Goal: Information Seeking & Learning: Check status

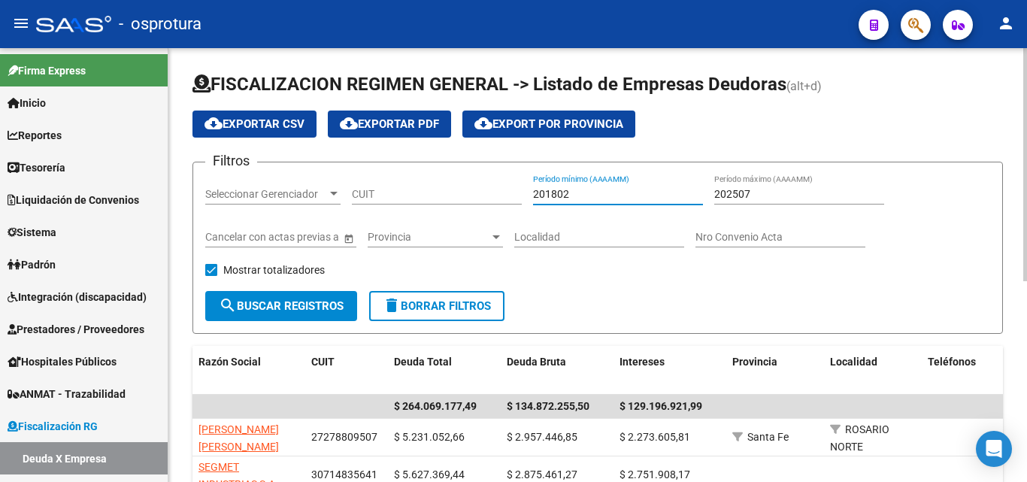
click at [581, 197] on input "201802" at bounding box center [618, 194] width 170 height 13
click at [580, 192] on input "201802" at bounding box center [618, 194] width 170 height 13
click at [578, 190] on input "201802" at bounding box center [618, 194] width 170 height 13
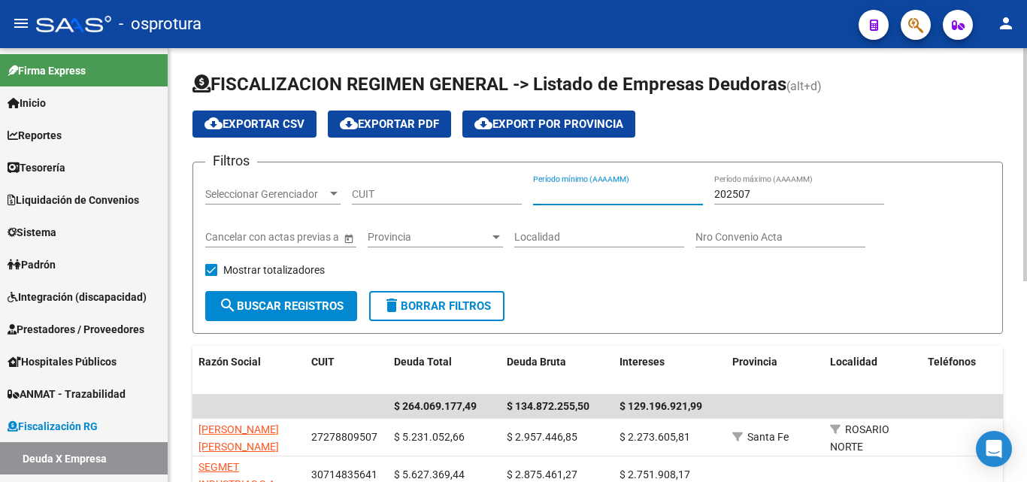
click at [770, 184] on div "202507 Período máximo (AAAAMM)" at bounding box center [799, 189] width 170 height 30
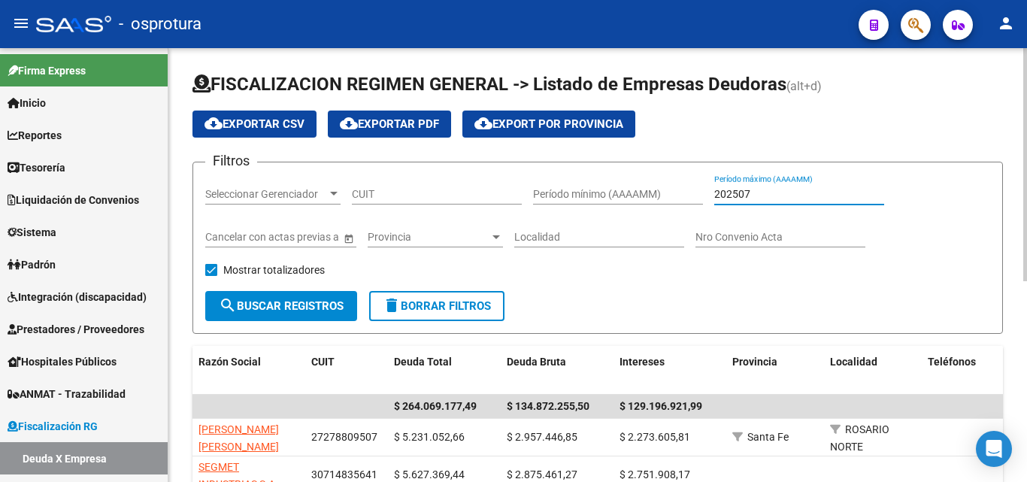
click at [771, 187] on div "202507 Período máximo (AAAAMM)" at bounding box center [799, 189] width 170 height 30
click at [772, 188] on input "202507" at bounding box center [799, 194] width 170 height 13
click at [443, 198] on input "CUIT" at bounding box center [437, 194] width 170 height 13
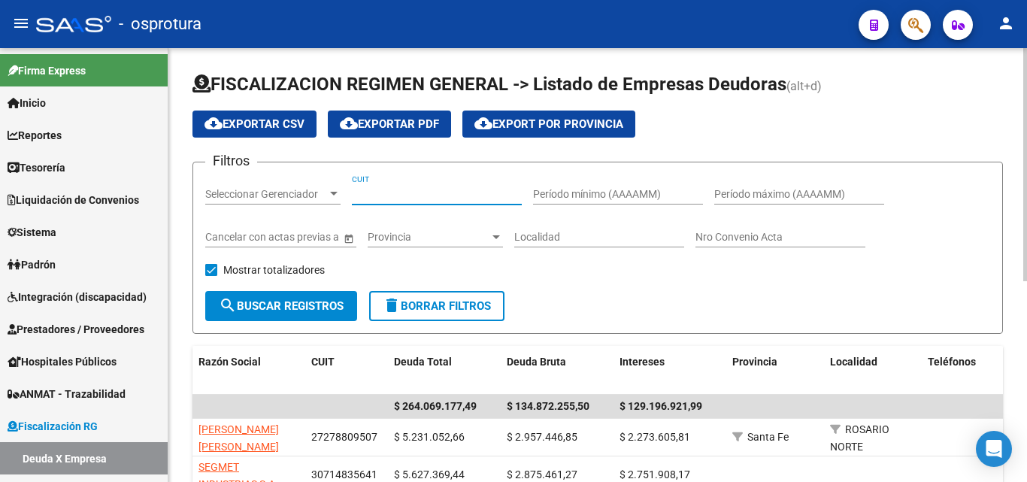
paste input "30-71224679-7"
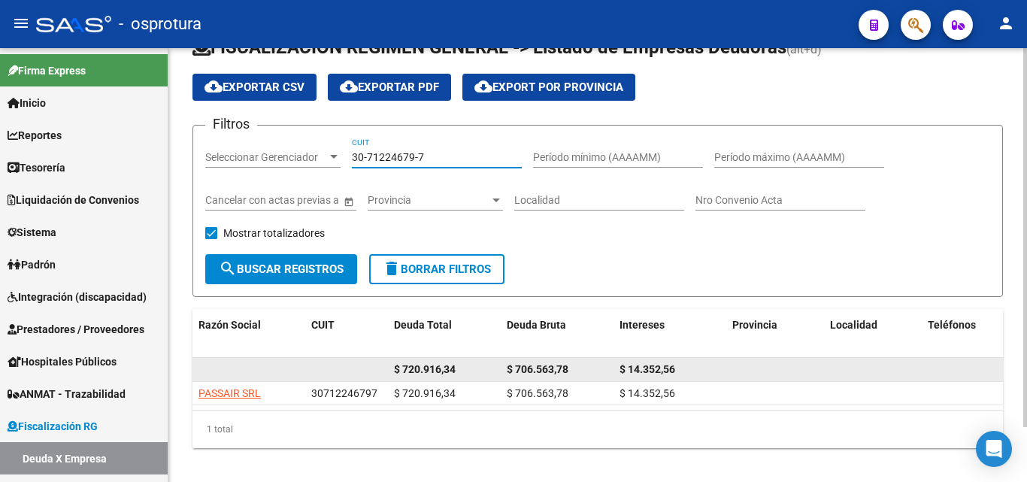
scroll to position [63, 0]
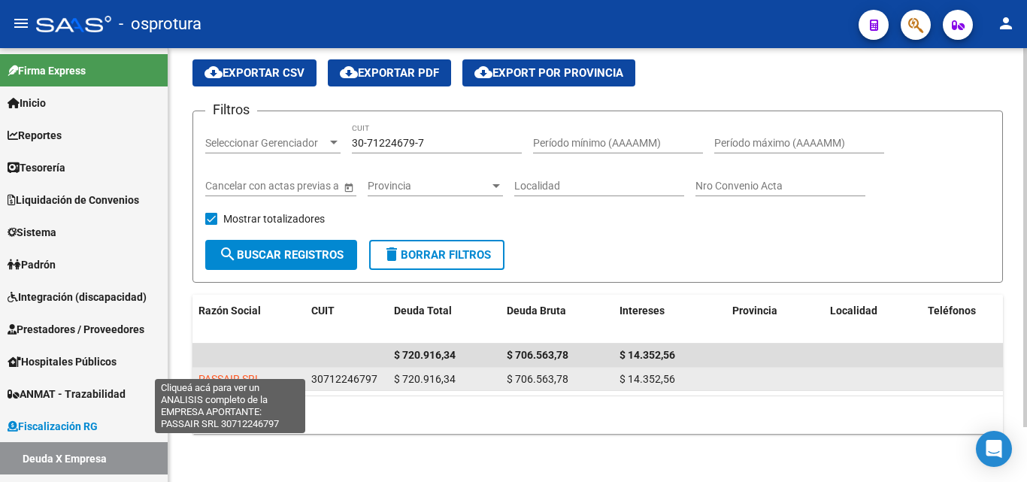
click at [226, 373] on span "PASSAIR SRL" at bounding box center [229, 379] width 62 height 12
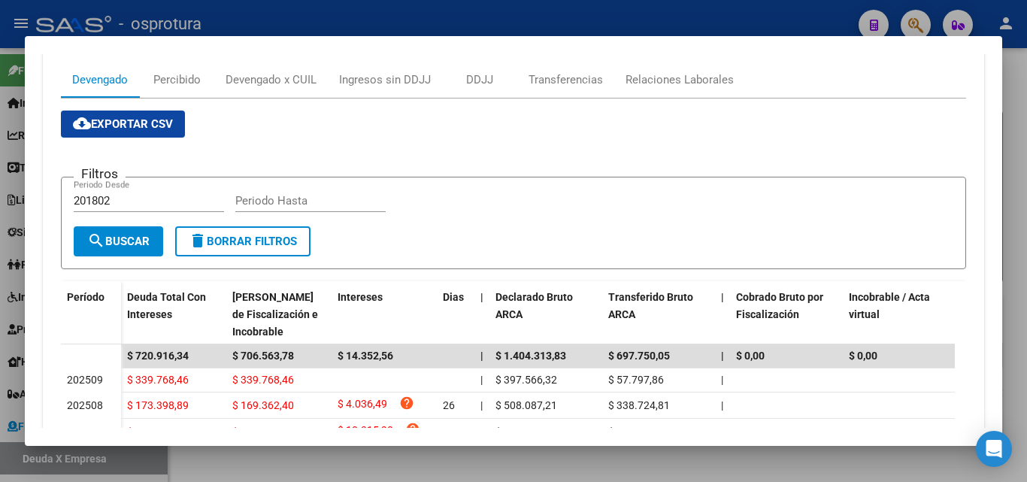
scroll to position [111, 0]
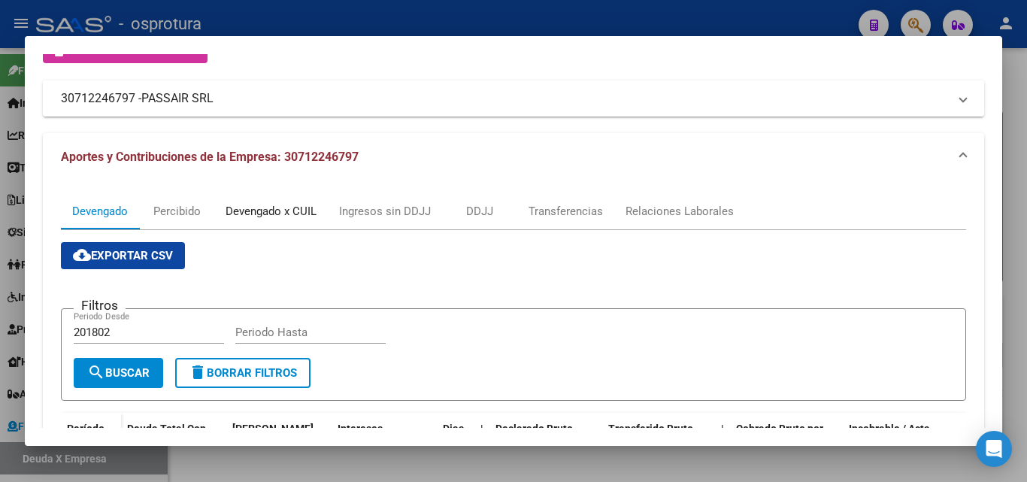
drag, startPoint x: 263, startPoint y: 210, endPoint x: 285, endPoint y: 220, distance: 23.6
click at [263, 211] on div "Devengado x CUIL" at bounding box center [271, 211] width 91 height 17
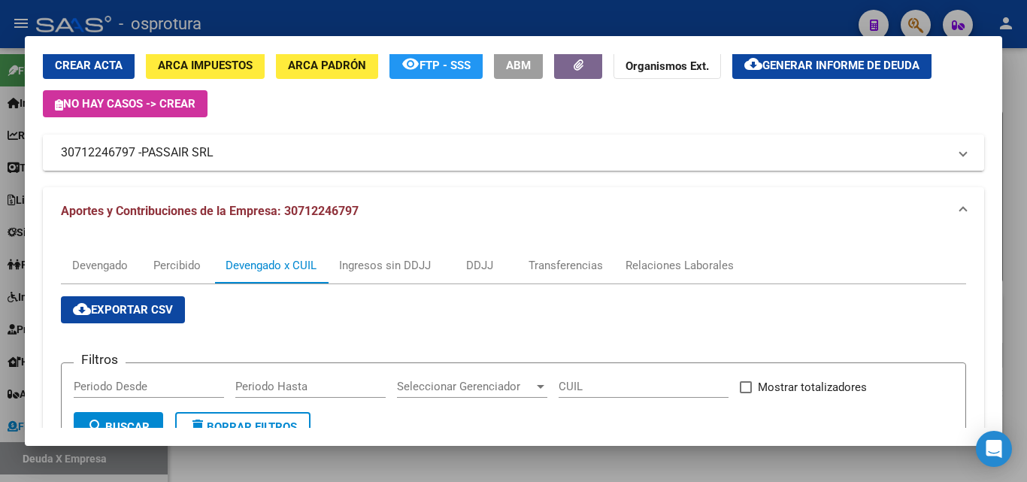
scroll to position [0, 0]
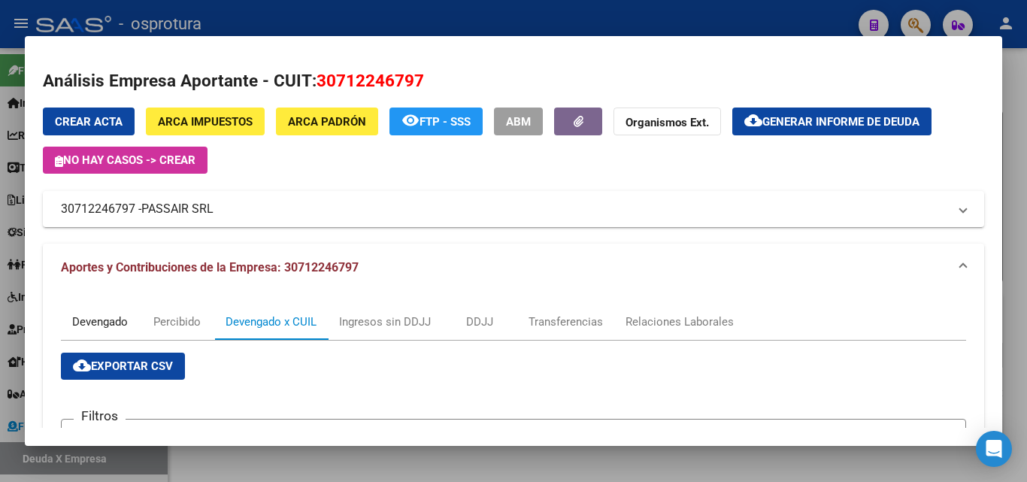
click at [78, 320] on div "Devengado" at bounding box center [100, 321] width 56 height 17
drag, startPoint x: 317, startPoint y: 77, endPoint x: 428, endPoint y: 79, distance: 111.3
click at [428, 79] on h2 "Análisis Empresa Aportante - CUIT: 30712246797" at bounding box center [513, 81] width 941 height 26
click at [335, 81] on span "30712246797" at bounding box center [371, 81] width 108 height 20
drag, startPoint x: 338, startPoint y: 80, endPoint x: 365, endPoint y: 83, distance: 27.2
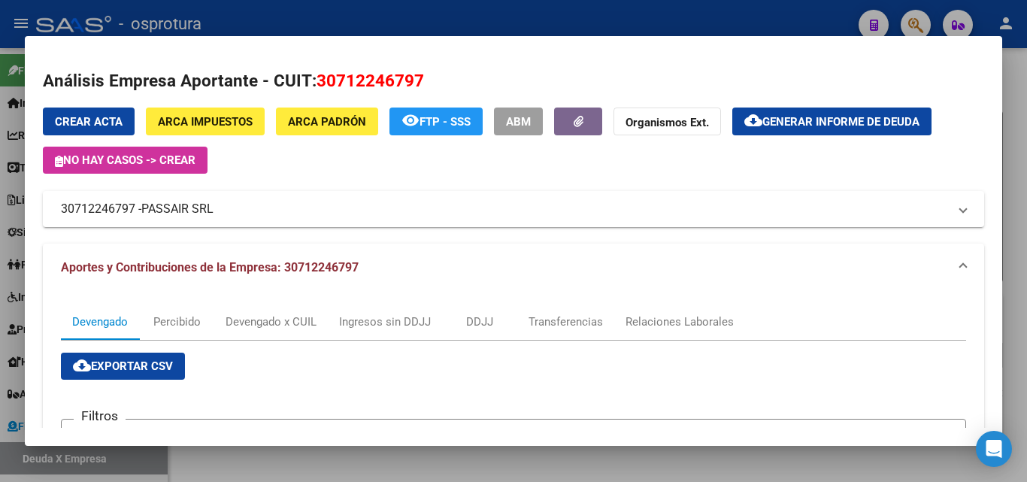
click at [365, 83] on span "30712246797" at bounding box center [371, 81] width 108 height 20
drag, startPoint x: 412, startPoint y: 79, endPoint x: 338, endPoint y: 78, distance: 73.7
click at [338, 78] on span "30712246797" at bounding box center [371, 81] width 108 height 20
click at [359, 79] on span "30712246797" at bounding box center [371, 81] width 108 height 20
drag, startPoint x: 349, startPoint y: 79, endPoint x: 377, endPoint y: 80, distance: 28.6
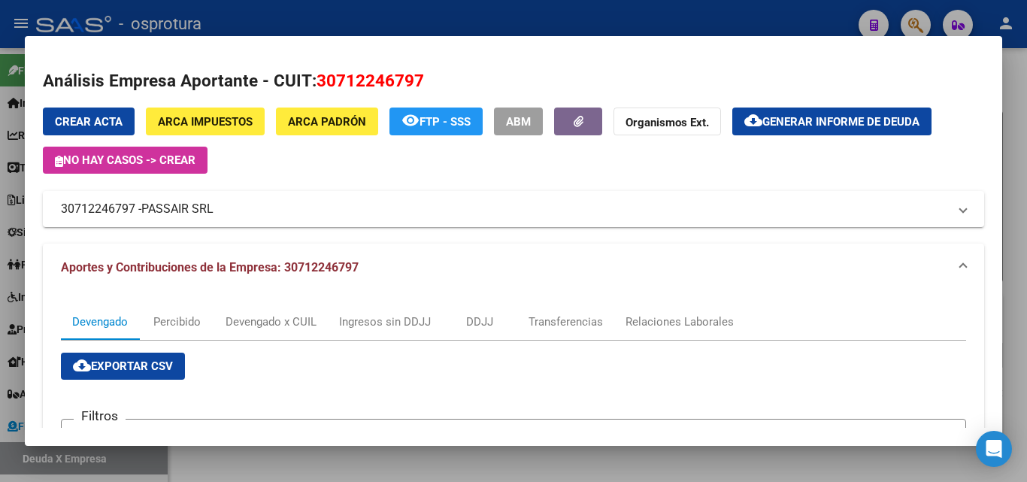
click at [377, 80] on span "30712246797" at bounding box center [371, 81] width 108 height 20
drag, startPoint x: 380, startPoint y: 80, endPoint x: 405, endPoint y: 83, distance: 25.0
click at [405, 83] on span "30712246797" at bounding box center [371, 81] width 108 height 20
drag, startPoint x: 413, startPoint y: 77, endPoint x: 338, endPoint y: 80, distance: 74.5
click at [338, 80] on span "30712246797" at bounding box center [371, 81] width 108 height 20
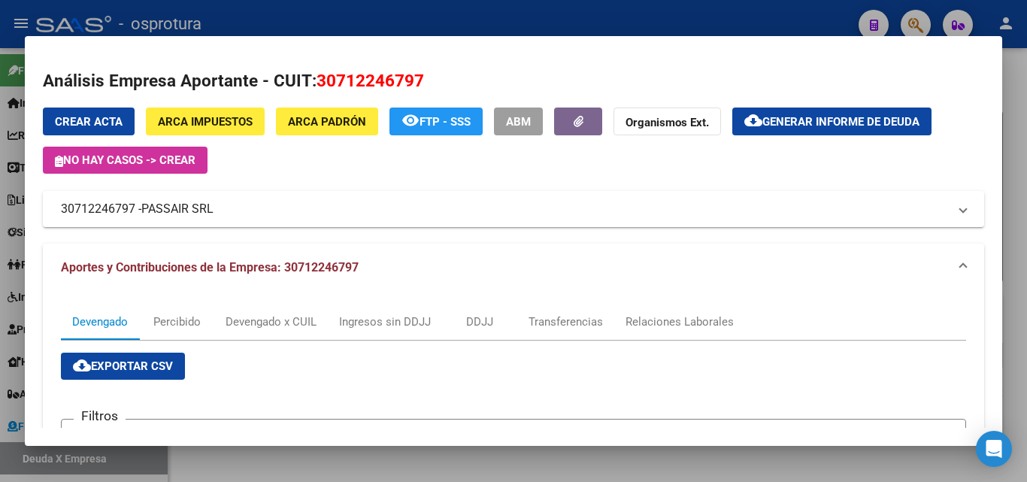
click at [365, 75] on span "30712246797" at bounding box center [371, 81] width 108 height 20
click at [393, 77] on span "30712246797" at bounding box center [371, 81] width 108 height 20
click at [412, 80] on span "30712246797" at bounding box center [371, 81] width 108 height 20
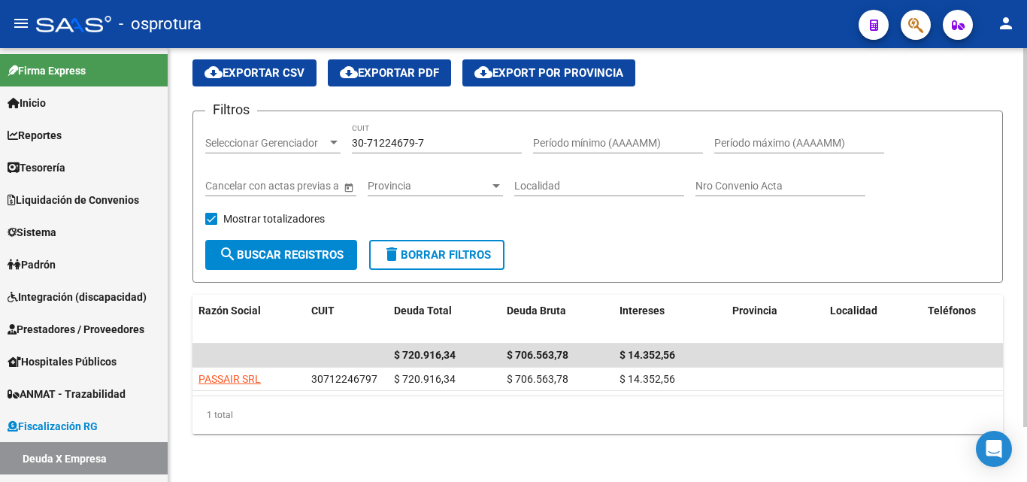
click at [429, 137] on input "30-71224679-7" at bounding box center [437, 143] width 170 height 13
paste input "581422-2"
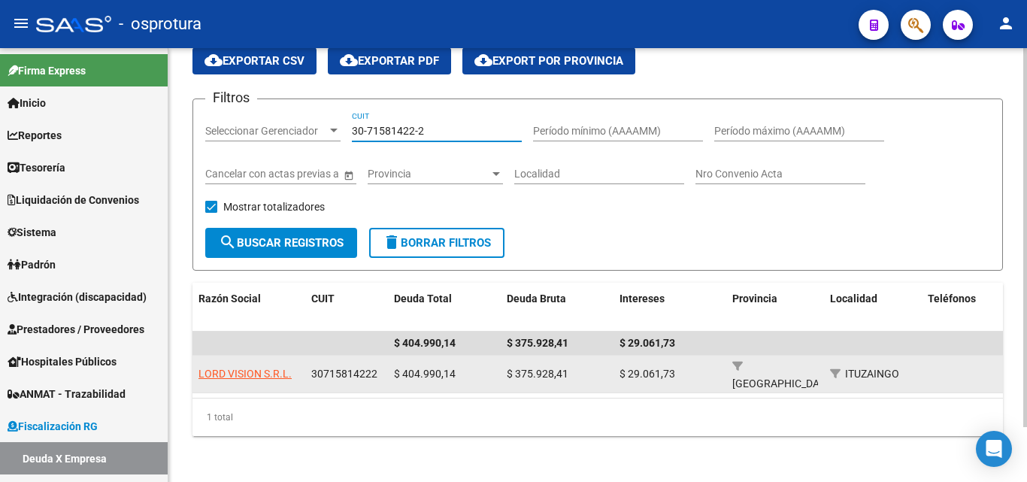
type input "30-71581422-2"
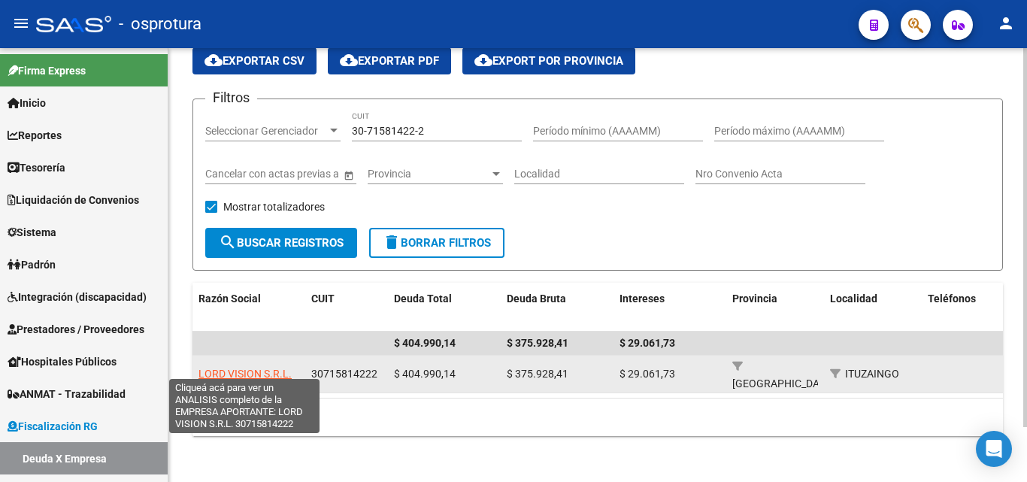
click at [265, 368] on span "LORD VISION S.R.L." at bounding box center [244, 374] width 93 height 12
type textarea "30715814222"
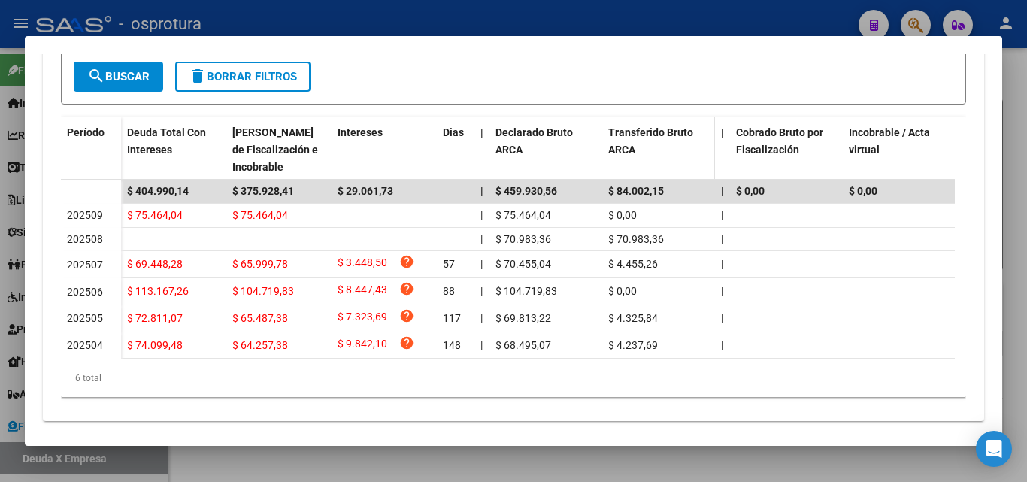
scroll to position [432, 0]
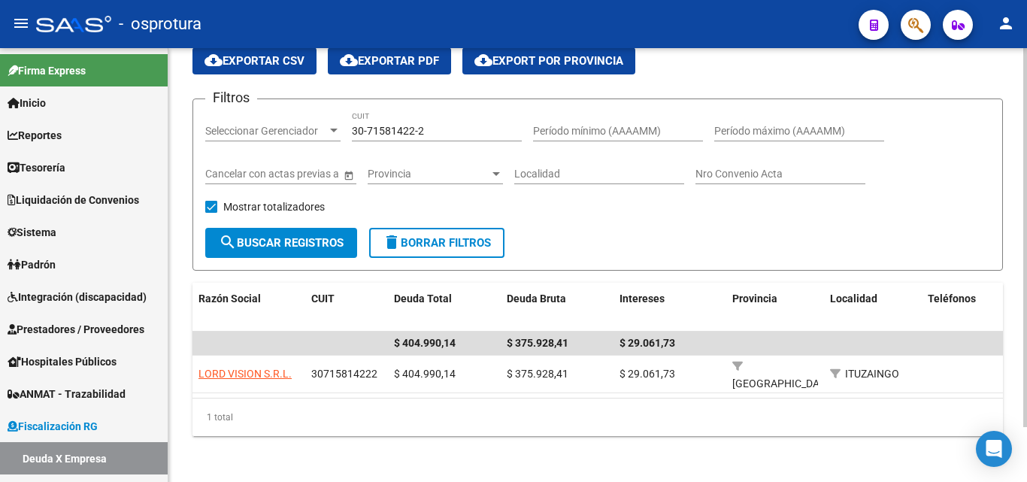
click at [438, 128] on input "30-71581422-2" at bounding box center [437, 131] width 170 height 13
paste input "221568-9"
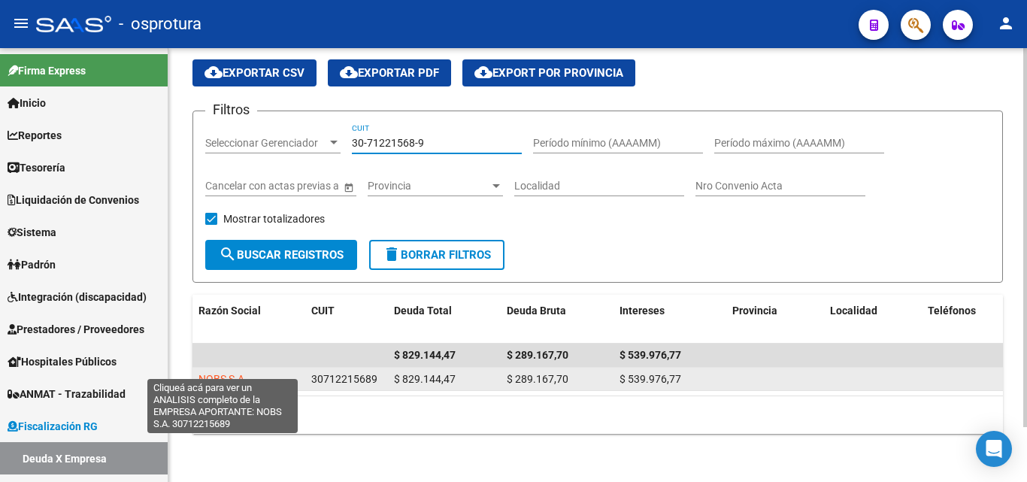
type input "30-71221568-9"
click at [232, 373] on span "NOBS S.A." at bounding box center [222, 379] width 49 height 12
type textarea "30712215689"
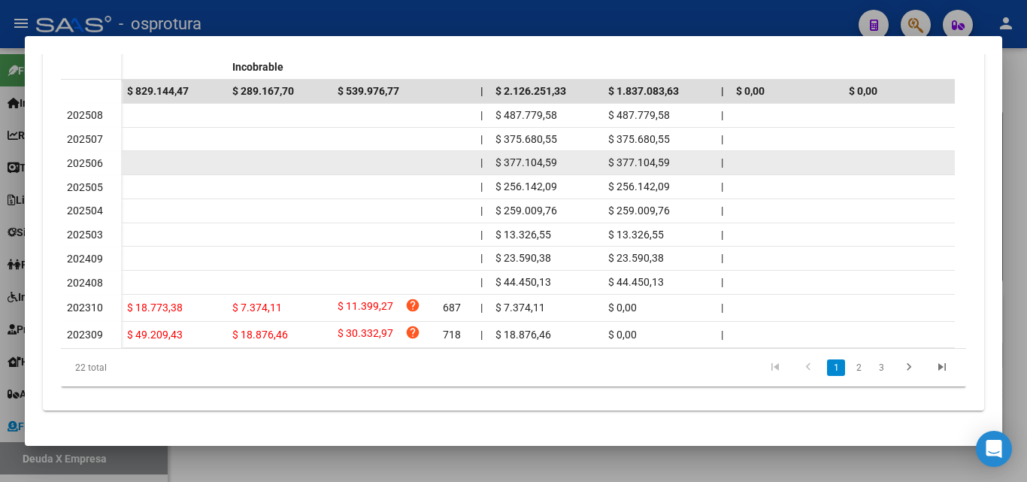
scroll to position [519, 0]
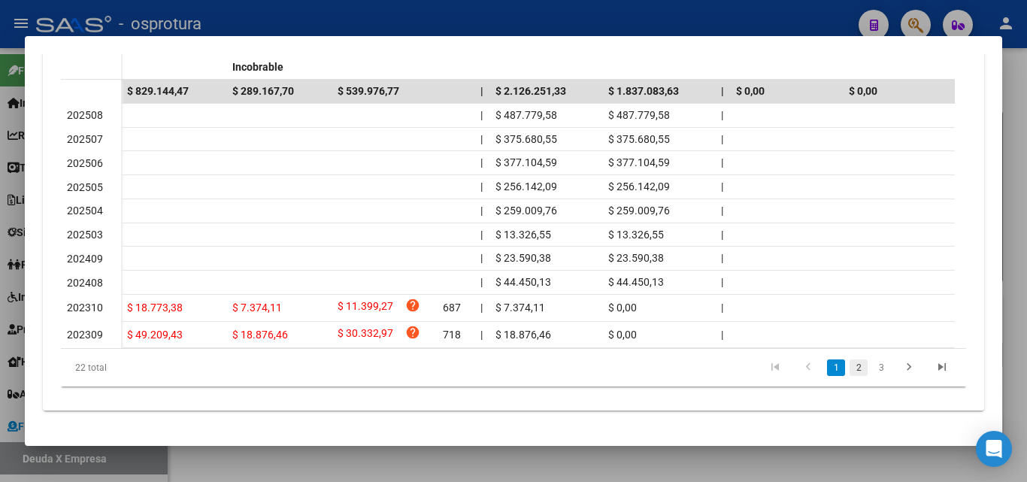
click at [854, 368] on link "2" at bounding box center [859, 367] width 18 height 17
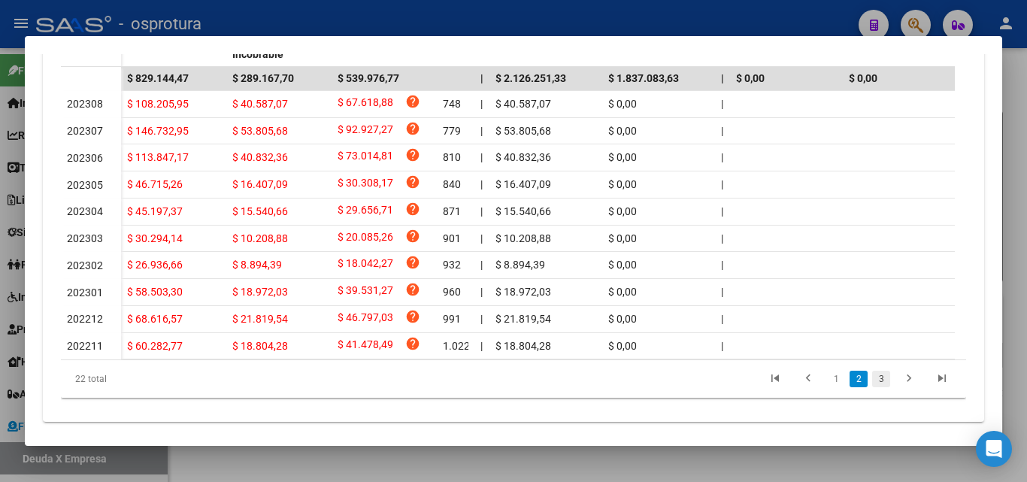
click at [872, 387] on link "3" at bounding box center [881, 379] width 18 height 17
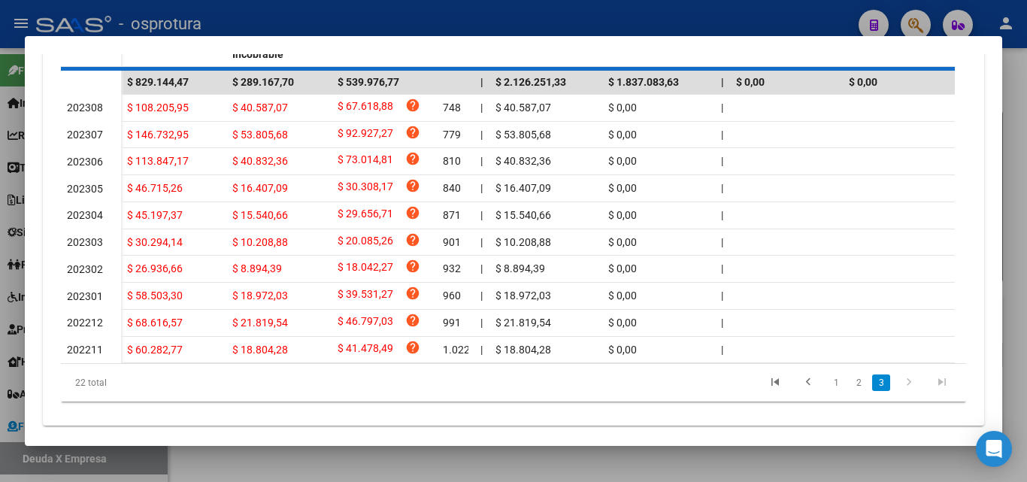
scroll to position [329, 0]
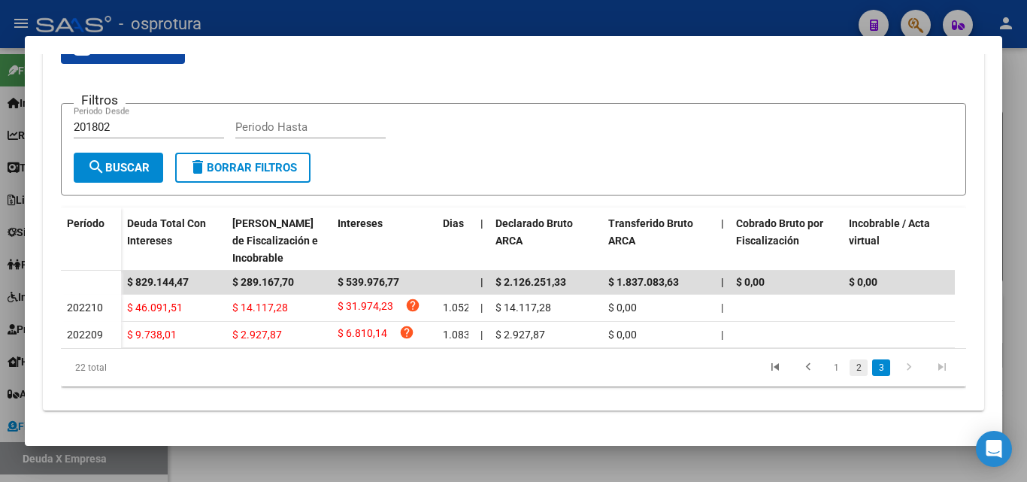
click at [850, 370] on link "2" at bounding box center [859, 367] width 18 height 17
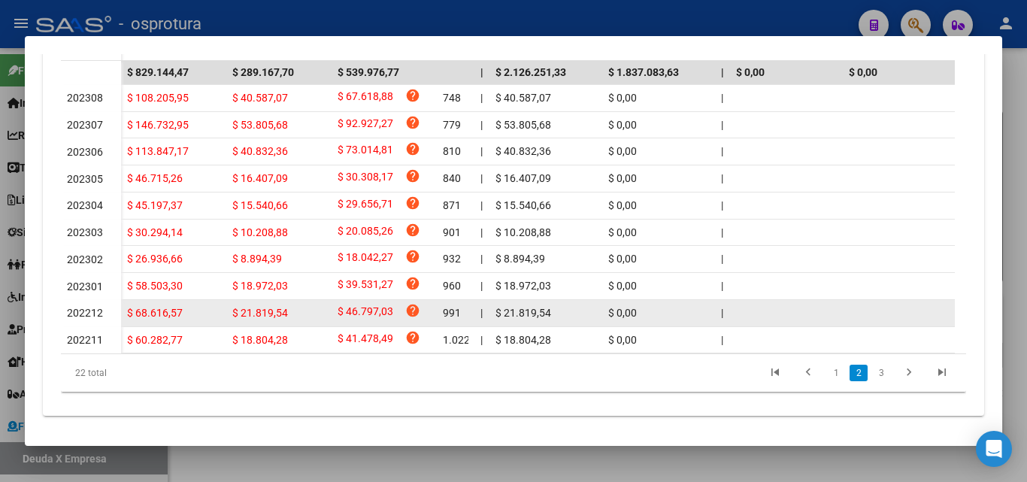
scroll to position [550, 0]
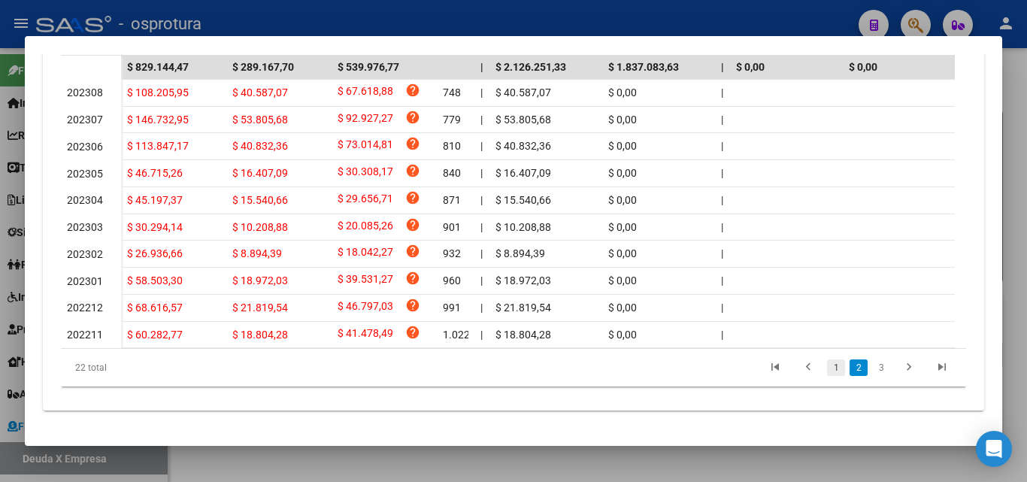
click at [831, 365] on link "1" at bounding box center [836, 367] width 18 height 17
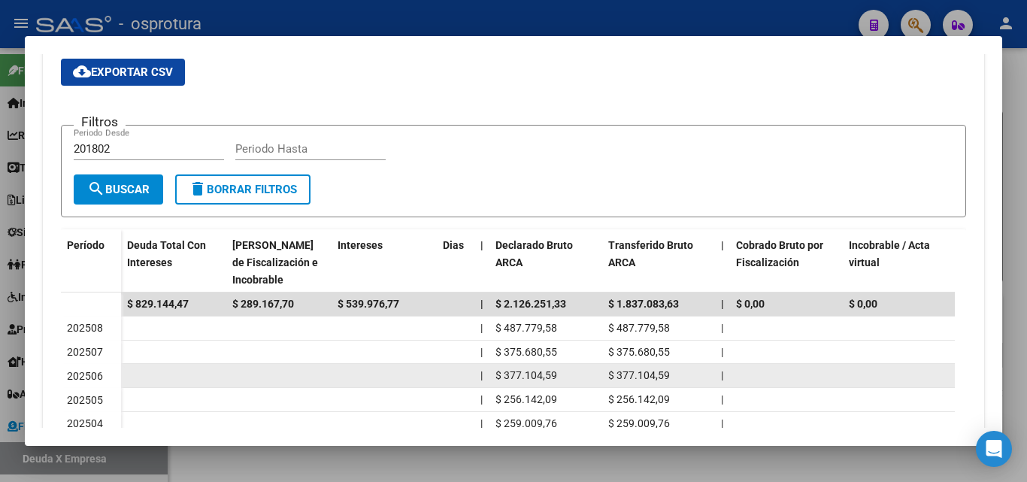
scroll to position [519, 0]
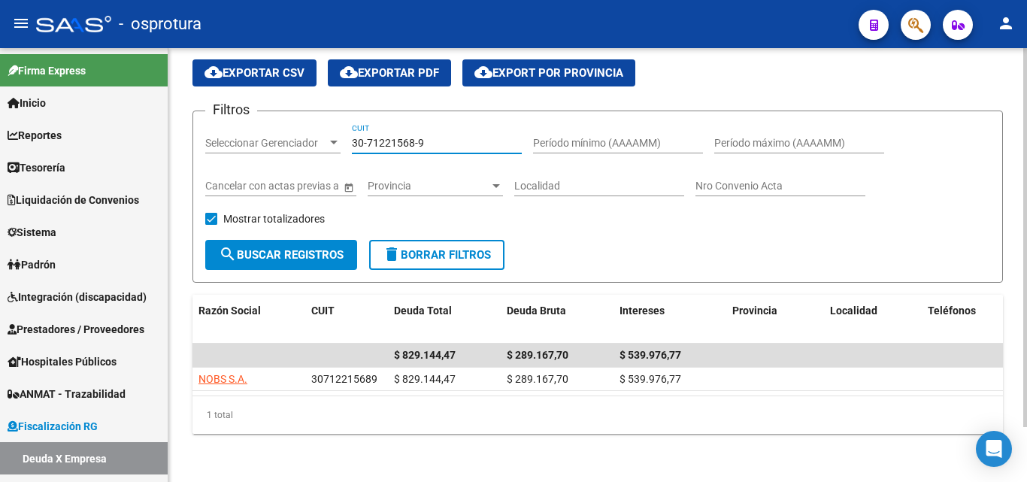
click at [438, 137] on input "30-71221568-9" at bounding box center [437, 143] width 170 height 13
paste input "54171633-1"
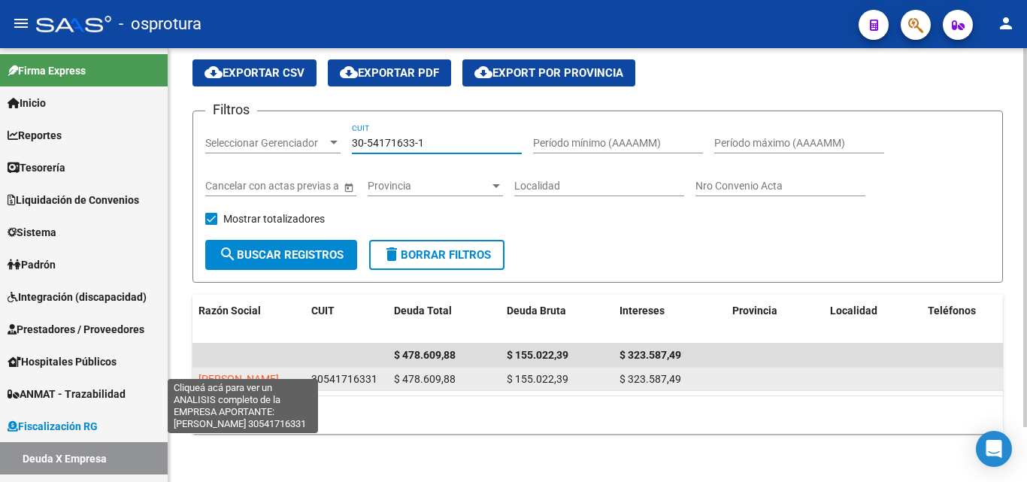
type input "30-54171633-1"
click at [267, 373] on span "LAGOMARSINO SA" at bounding box center [238, 379] width 80 height 12
type textarea "30541716331"
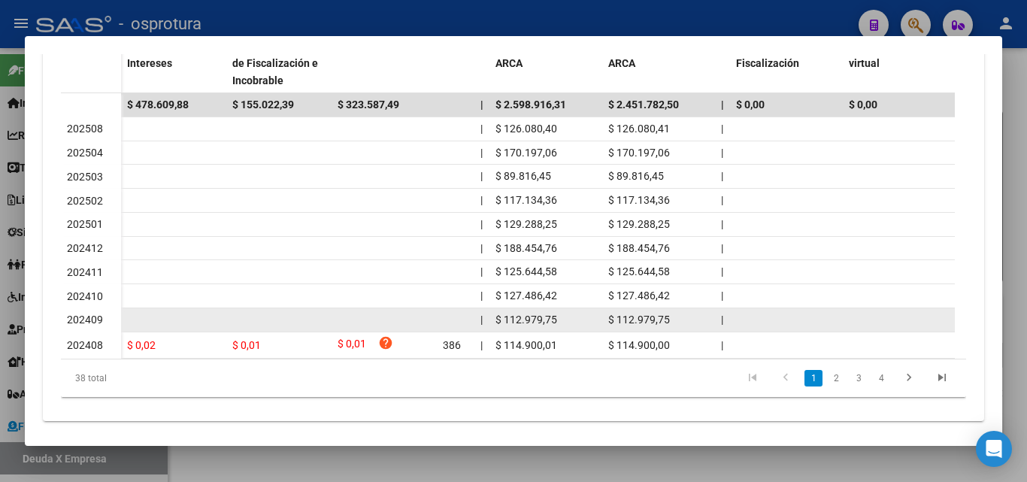
scroll to position [516, 0]
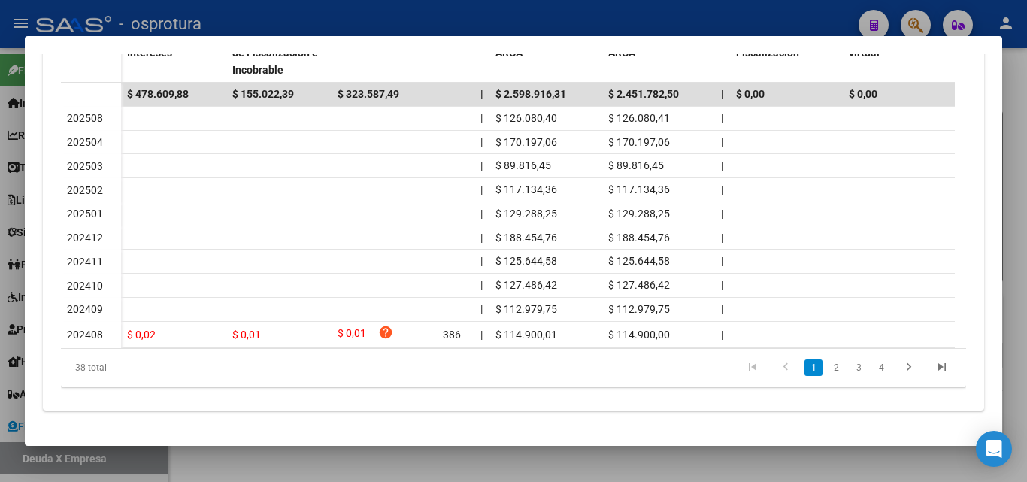
click at [834, 365] on li "2" at bounding box center [836, 368] width 23 height 26
click at [827, 368] on link "2" at bounding box center [836, 367] width 18 height 17
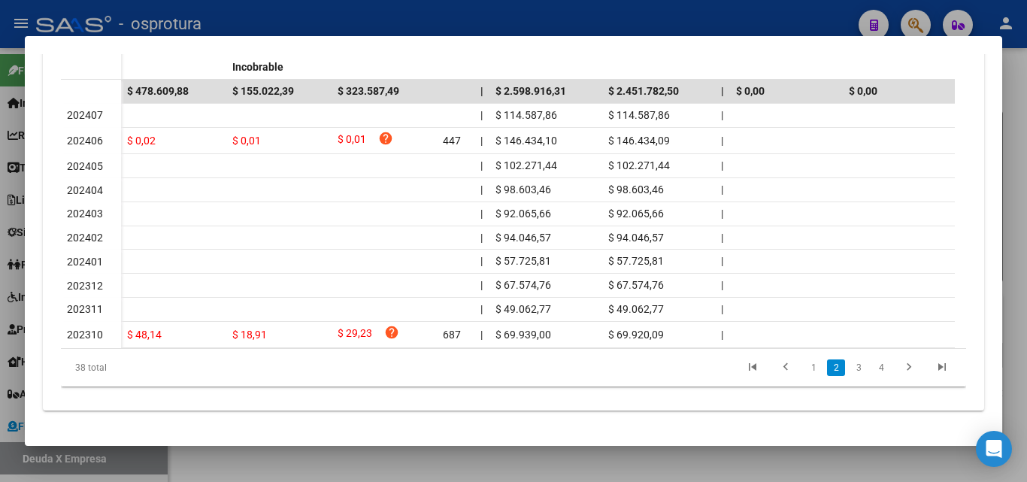
click at [850, 374] on link "3" at bounding box center [859, 367] width 18 height 17
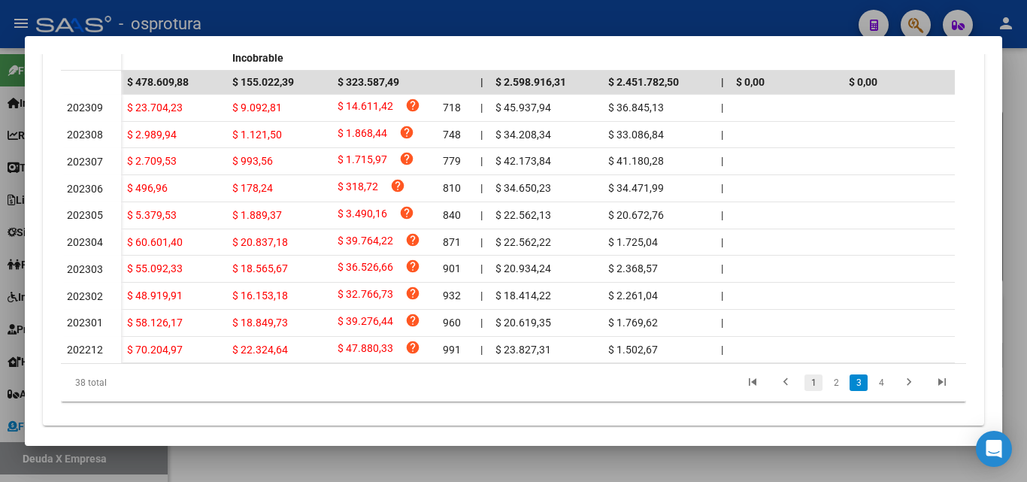
click at [807, 391] on link "1" at bounding box center [813, 382] width 18 height 17
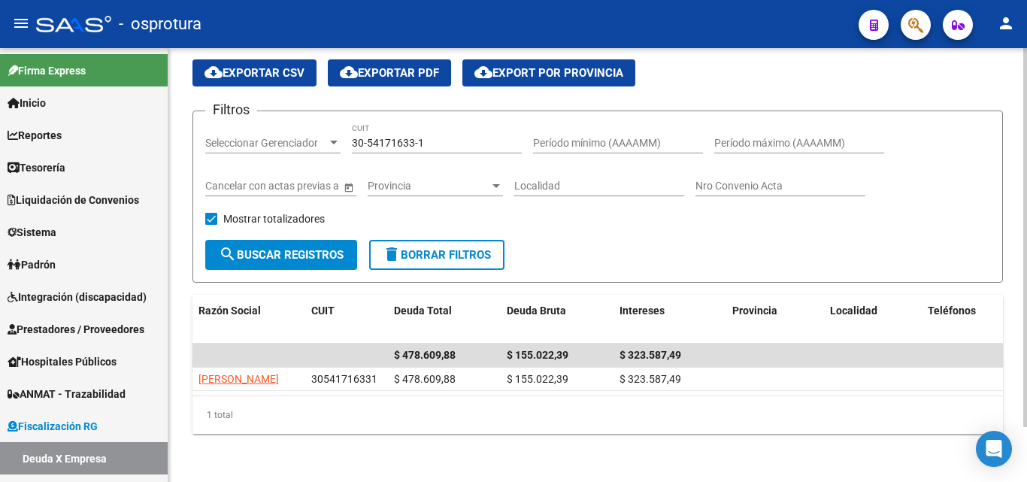
click at [434, 137] on input "30-54171633-1" at bounding box center [437, 143] width 170 height 13
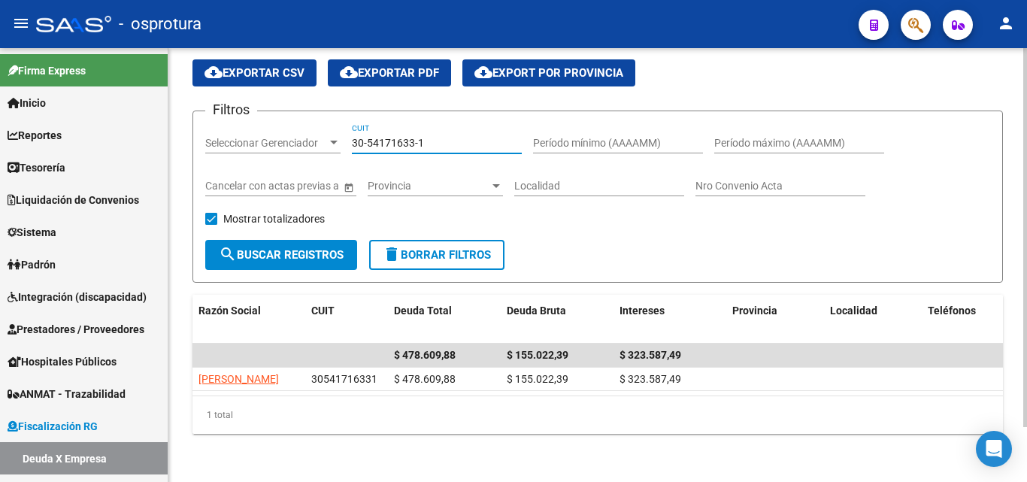
paste input "70831437-0"
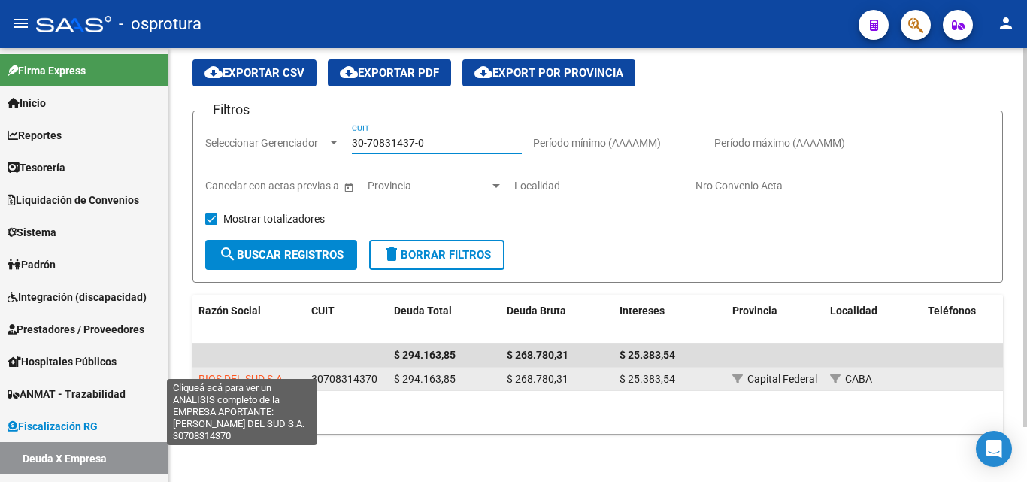
type input "30-70831437-0"
click at [225, 373] on span "RIOS DEL SUD S.A." at bounding box center [241, 379] width 87 height 12
type textarea "30708314370"
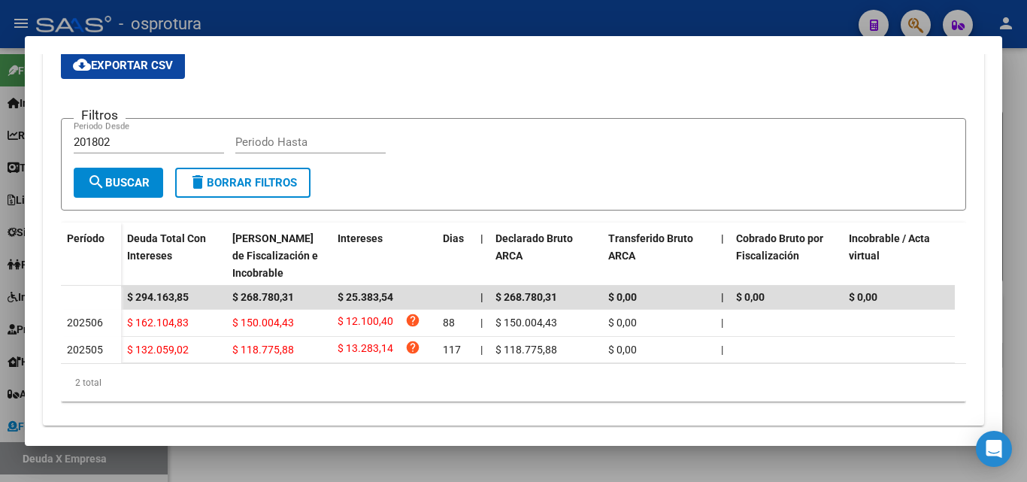
scroll to position [329, 0]
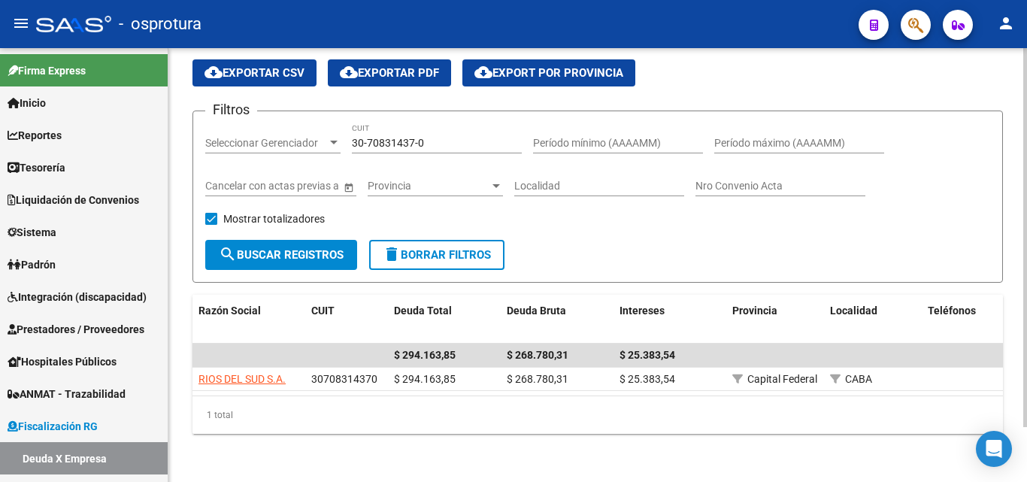
click at [437, 140] on div "30-70831437-0 CUIT" at bounding box center [437, 138] width 170 height 30
click at [438, 137] on input "30-70831437-0" at bounding box center [437, 143] width 170 height 13
paste input "51657682-7"
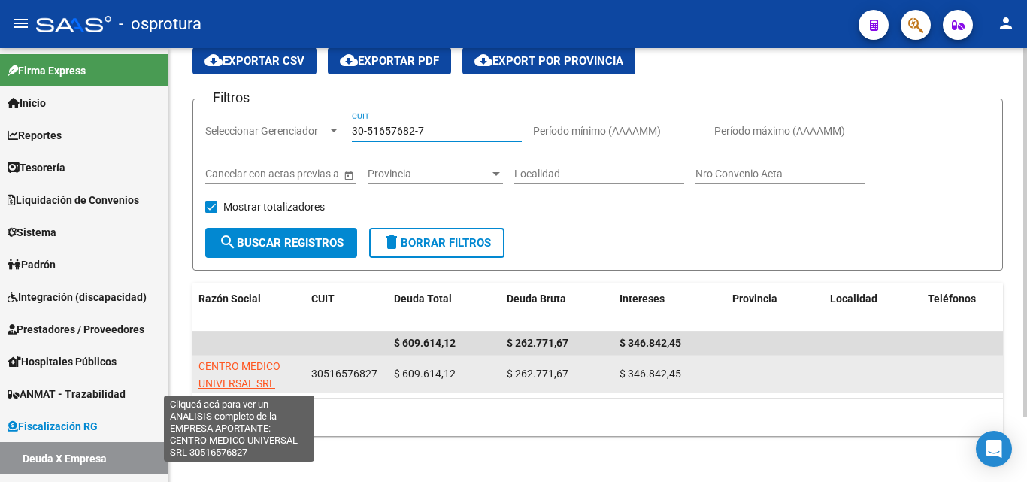
type input "30-51657682-7"
click at [246, 367] on span "CENTRO MEDICO UNIVERSAL SRL" at bounding box center [239, 374] width 82 height 29
type textarea "30516576827"
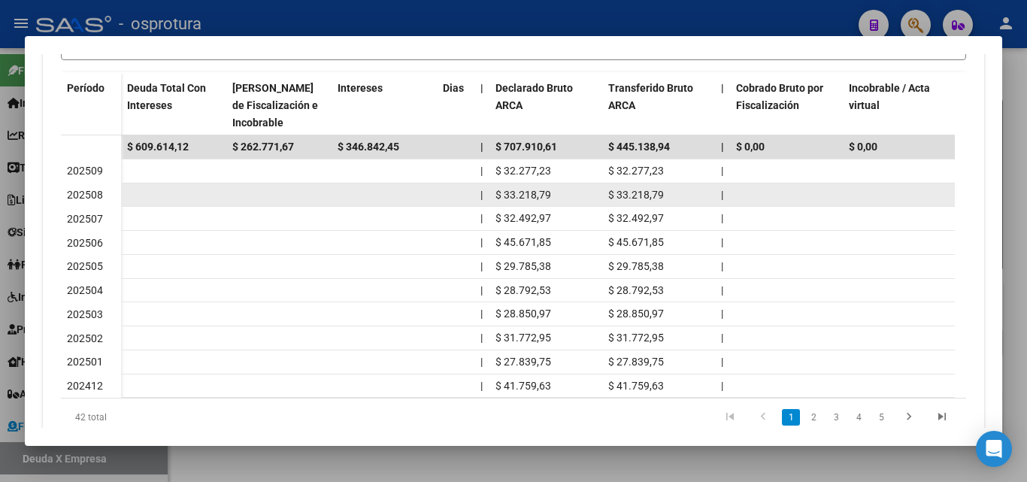
scroll to position [512, 0]
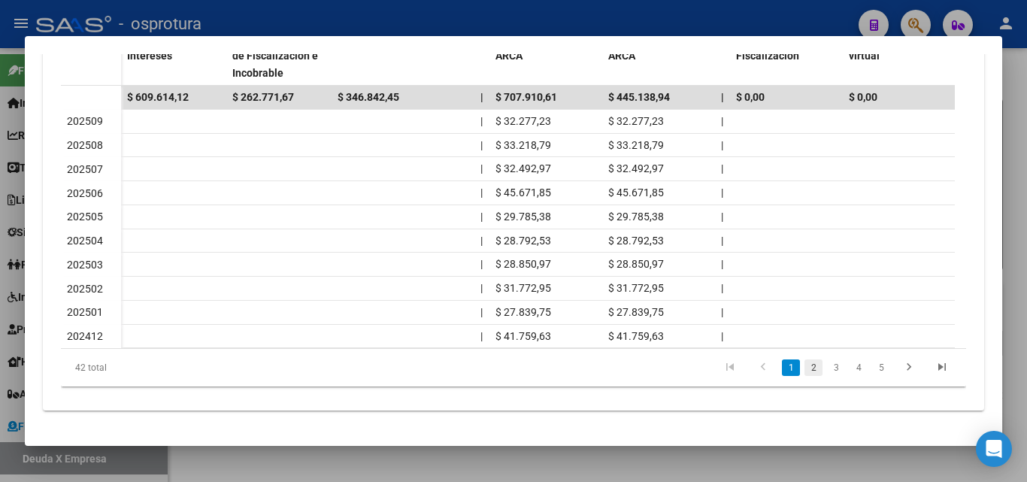
click at [804, 373] on link "2" at bounding box center [813, 367] width 18 height 17
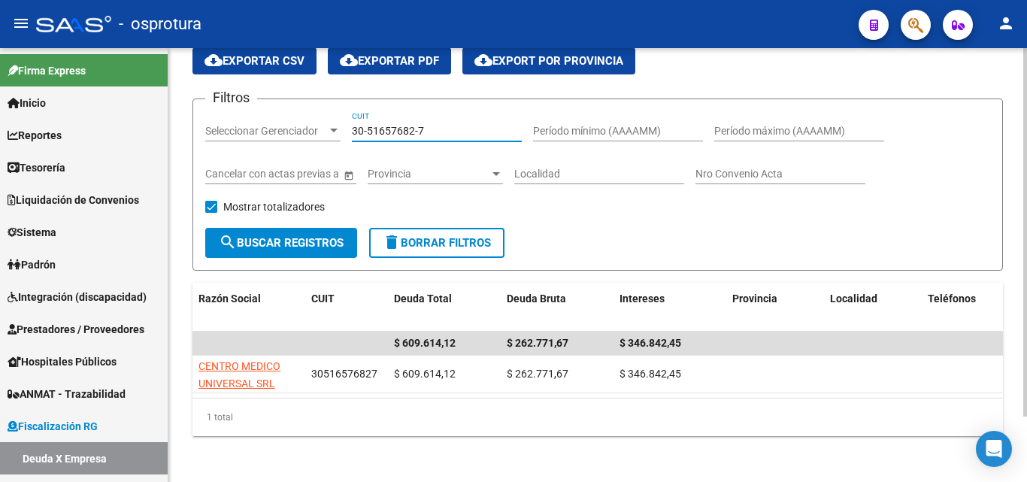
click at [468, 130] on input "30-51657682-7" at bounding box center [437, 131] width 170 height 13
paste input "70833756"
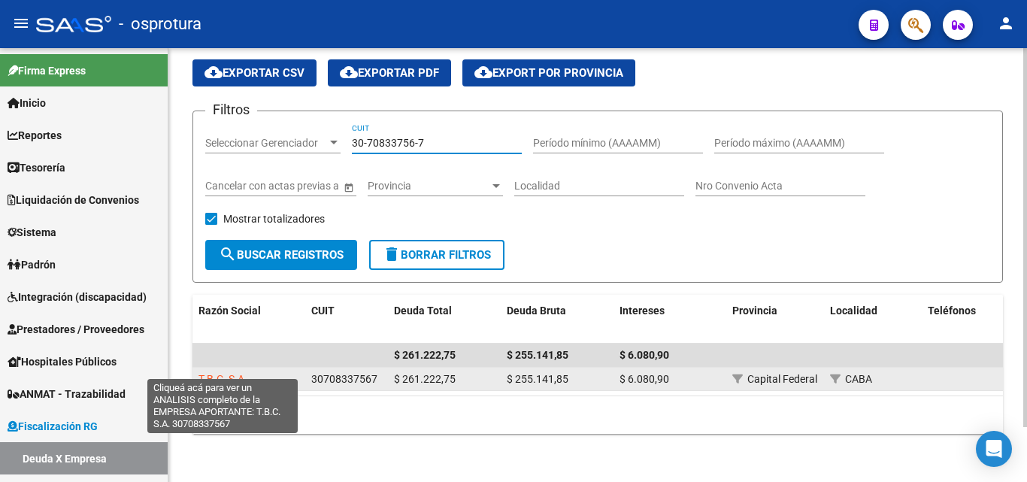
type input "30-70833756-7"
click at [214, 373] on span "T.B.C. S.A." at bounding box center [222, 379] width 49 height 12
type textarea "30708337567"
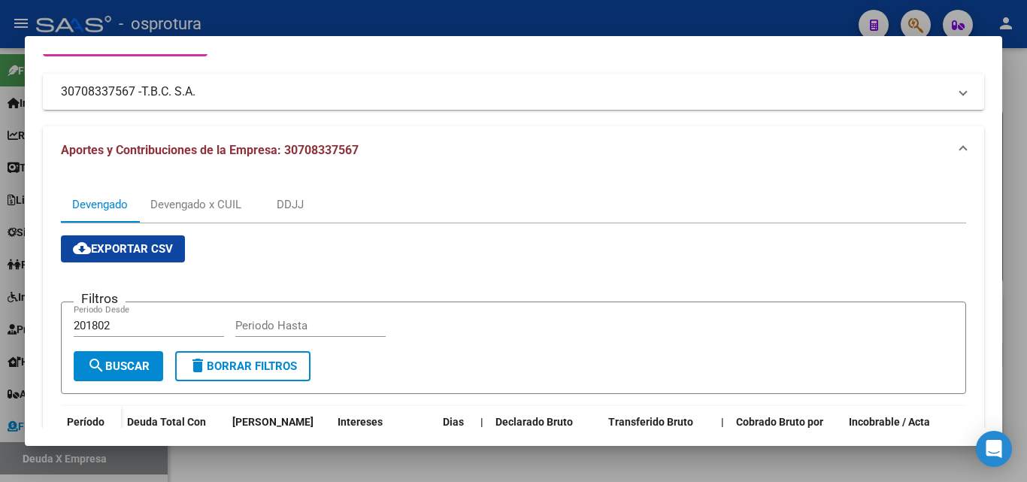
scroll to position [75, 0]
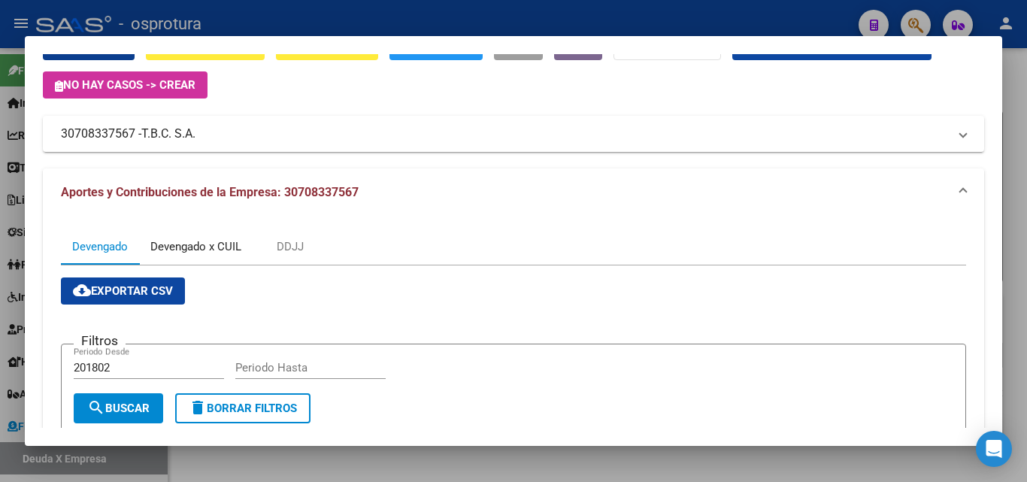
click at [204, 250] on div "Devengado x CUIL" at bounding box center [195, 246] width 91 height 17
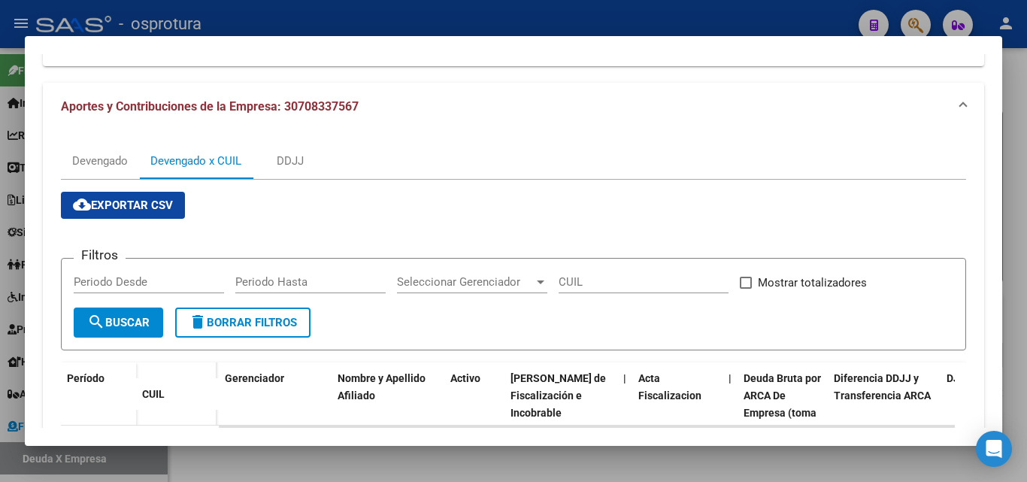
scroll to position [160, 0]
click at [129, 155] on div "Devengado" at bounding box center [100, 162] width 78 height 36
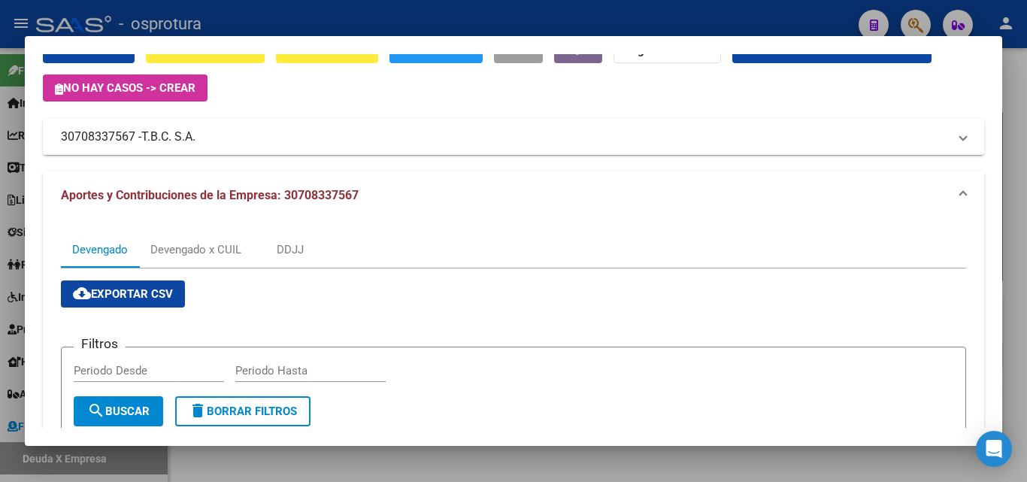
scroll to position [0, 0]
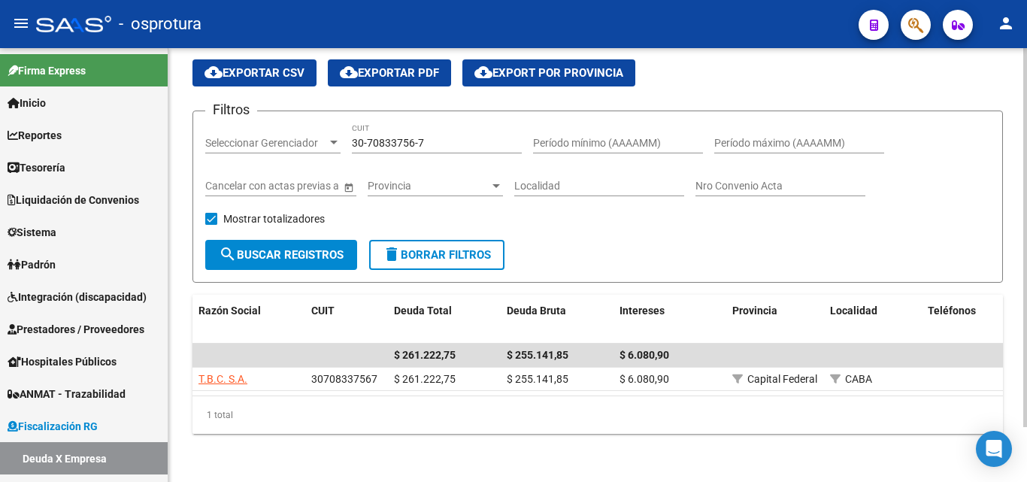
click at [432, 137] on input "30-70833756-7" at bounding box center [437, 143] width 170 height 13
paste input "52605833-6"
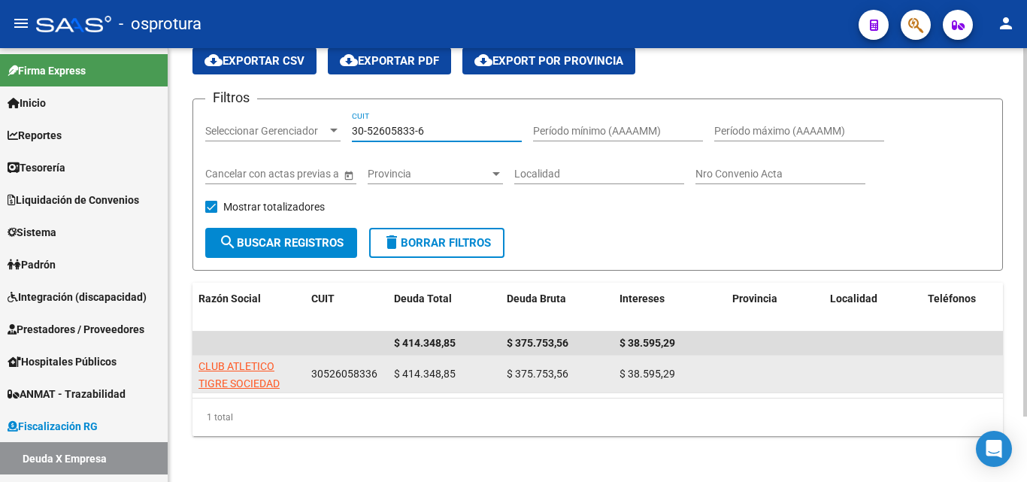
type input "30-52605833-6"
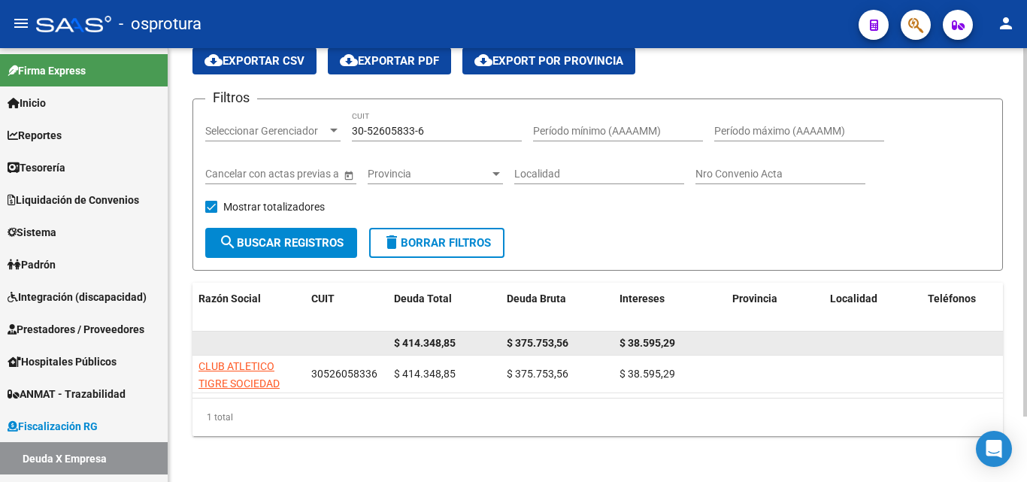
drag, startPoint x: 226, startPoint y: 375, endPoint x: 392, endPoint y: 331, distance: 172.0
click at [227, 375] on app-link-go-to "CLUB ATLETICO TIGRE SOCIEDAD CIVIL" at bounding box center [248, 383] width 101 height 51
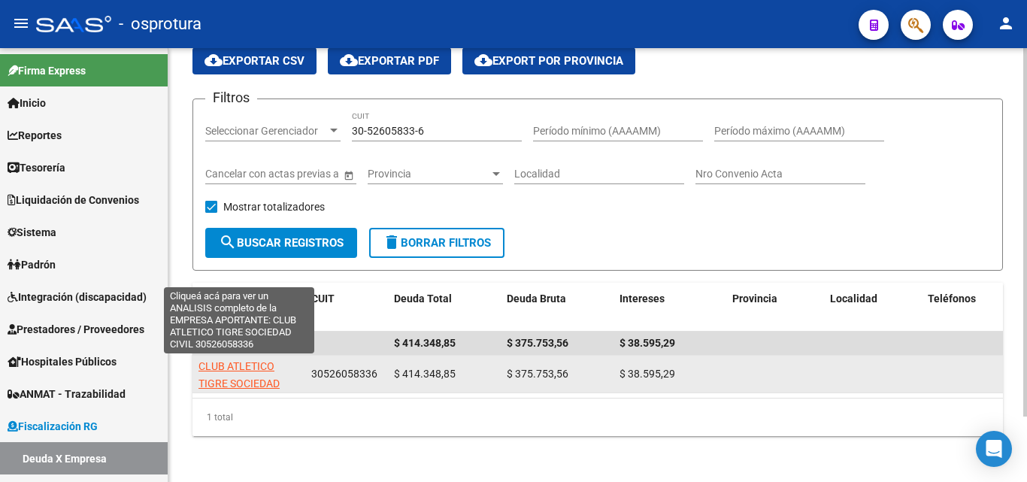
click at [254, 365] on span "CLUB ATLETICO TIGRE SOCIEDAD CIVIL" at bounding box center [238, 383] width 81 height 47
type textarea "30526058336"
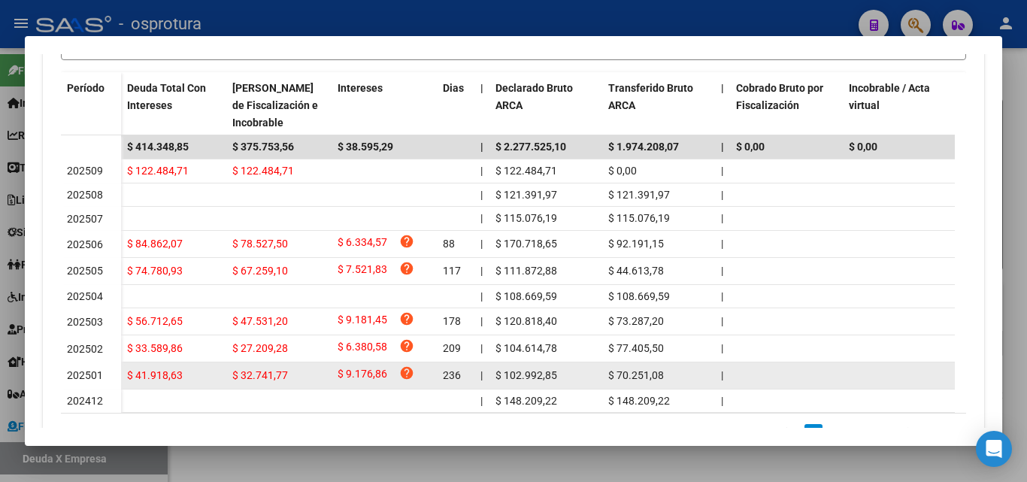
scroll to position [531, 0]
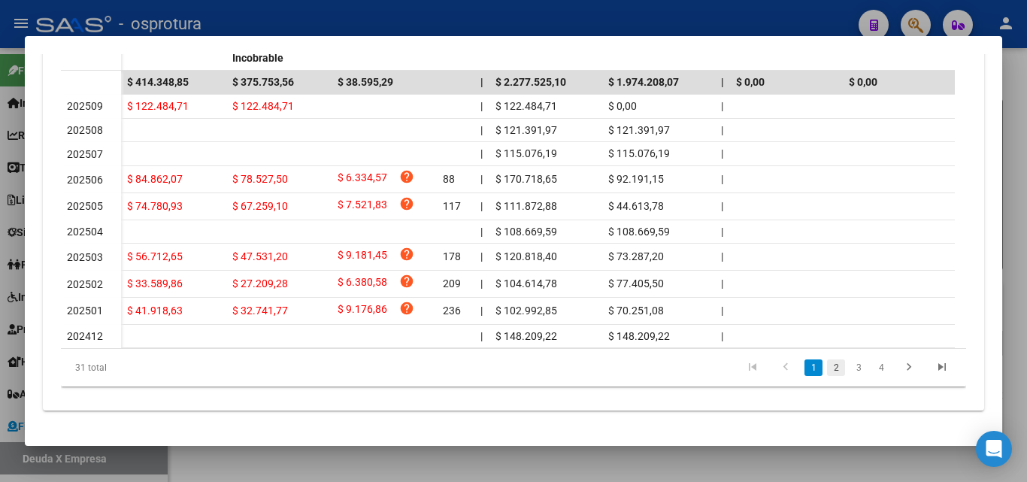
click at [827, 369] on link "2" at bounding box center [836, 367] width 18 height 17
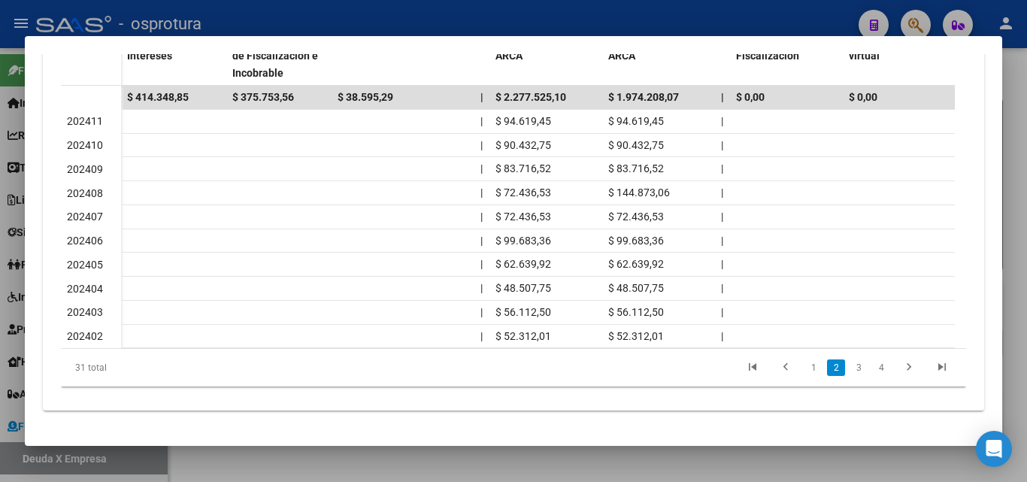
scroll to position [512, 0]
click at [850, 370] on link "3" at bounding box center [859, 367] width 18 height 17
click at [872, 371] on link "4" at bounding box center [881, 367] width 18 height 17
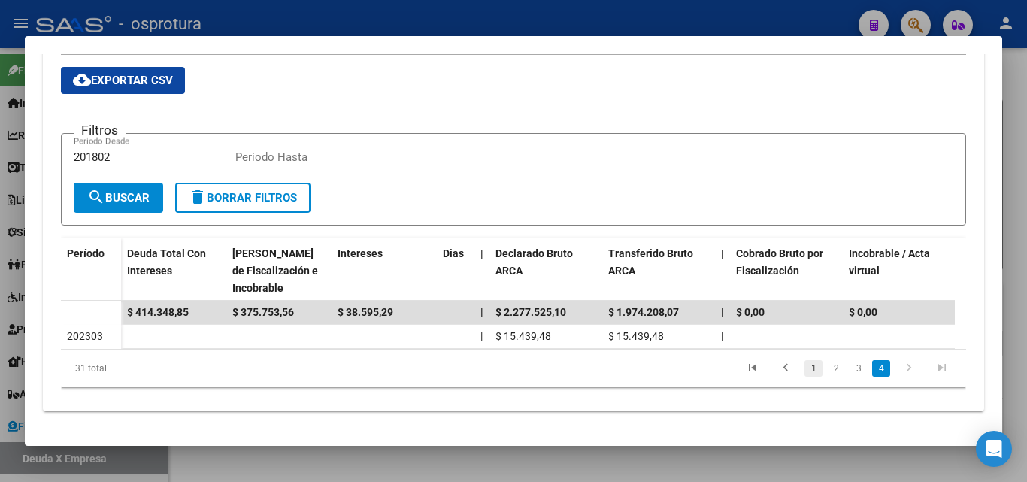
click at [807, 371] on link "1" at bounding box center [813, 368] width 18 height 17
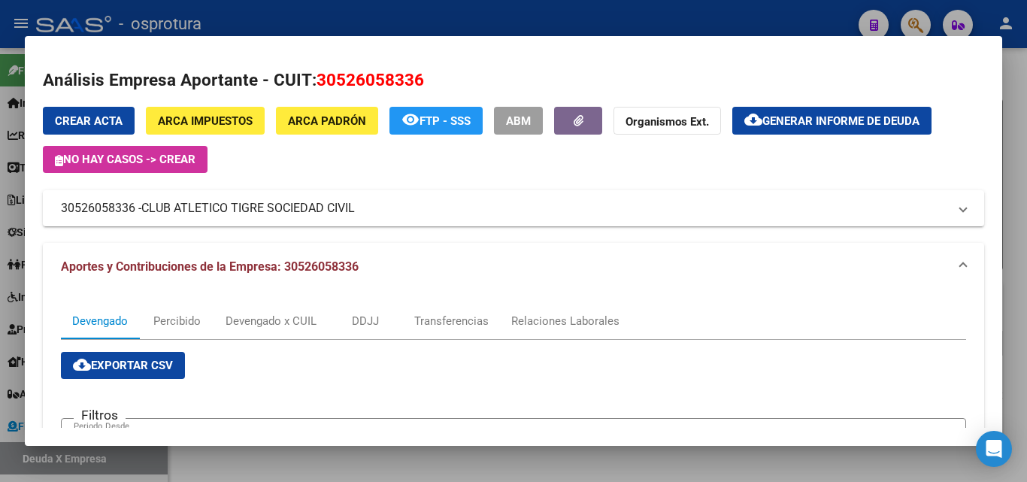
scroll to position [0, 0]
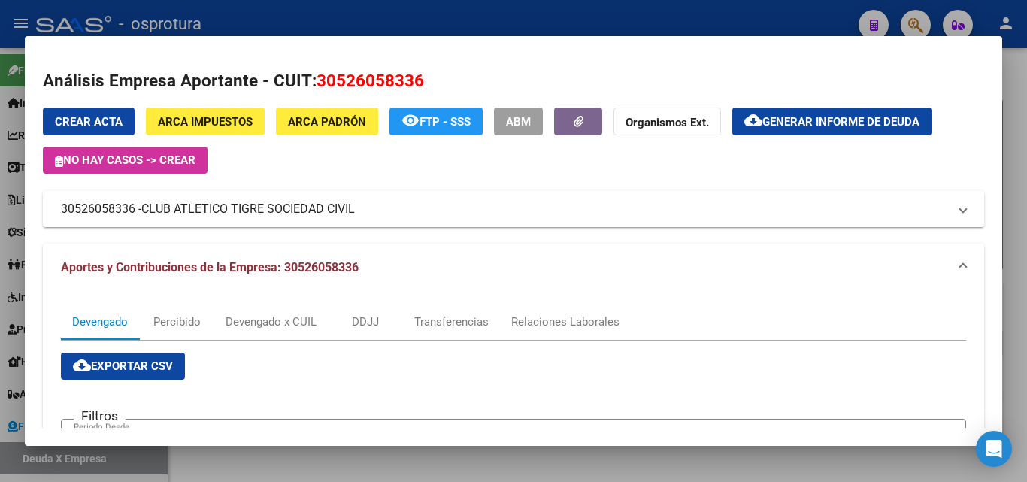
drag, startPoint x: 147, startPoint y: 209, endPoint x: 356, endPoint y: 210, distance: 209.7
click at [355, 210] on span "CLUB ATLETICO TIGRE SOCIEDAD CIVIL" at bounding box center [248, 209] width 214 height 18
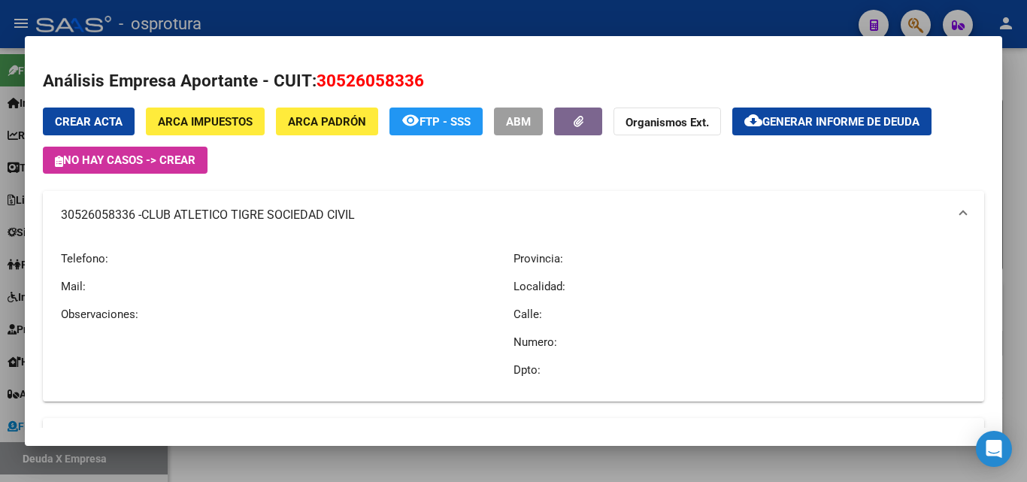
click at [946, 213] on span "30526058336 - CLUB ATLETICO TIGRE SOCIEDAD CIVIL" at bounding box center [510, 215] width 899 height 18
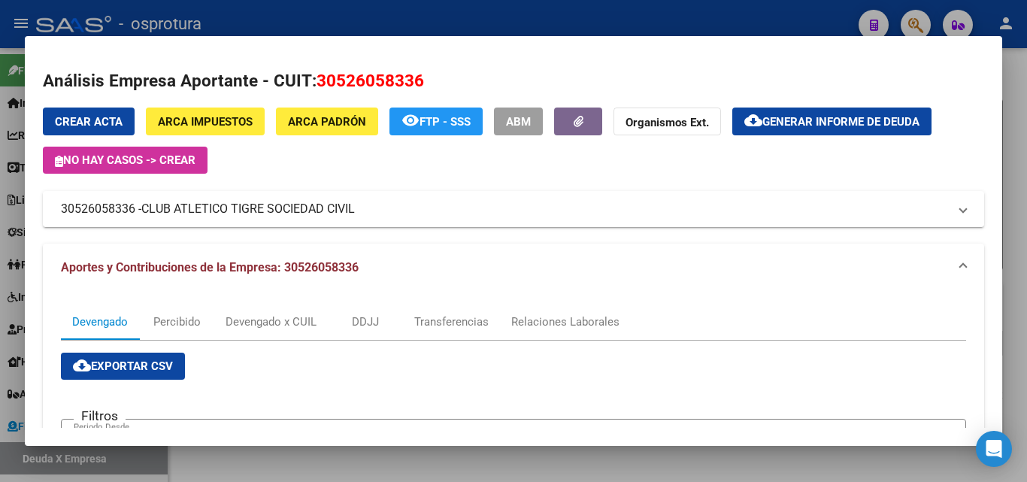
click at [938, 66] on mat-dialog-content "Análisis Empresa Aportante - CUIT: 30526058336 Crear Acta ARCA Impuestos ARCA P…" at bounding box center [513, 241] width 977 height 374
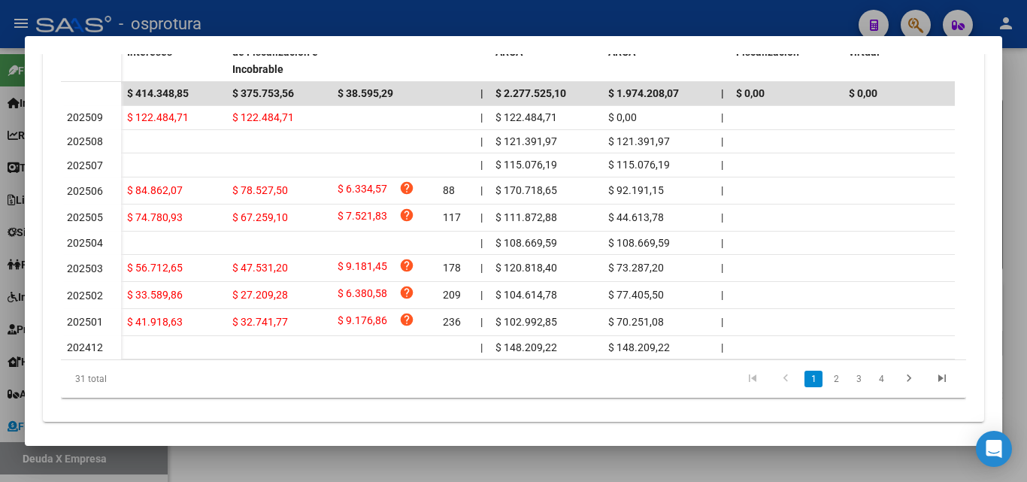
scroll to position [531, 0]
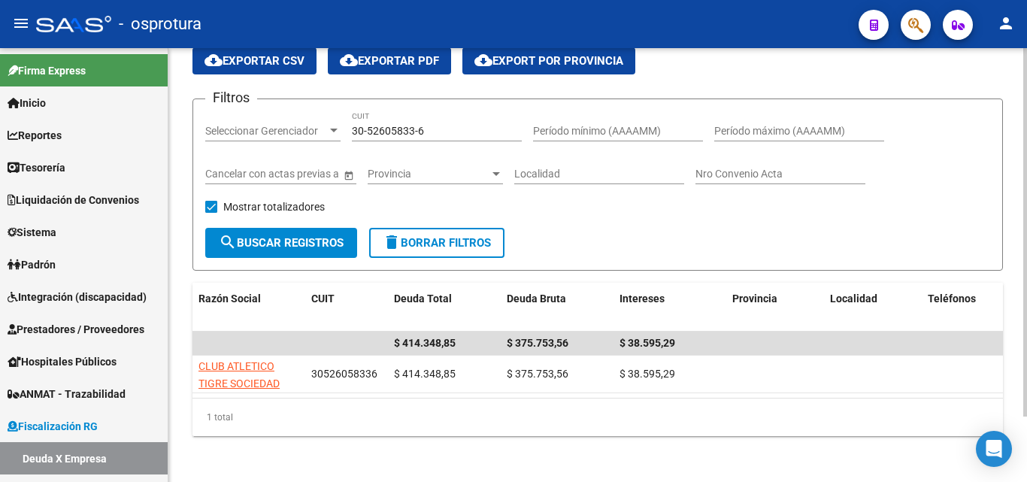
click at [431, 132] on input "30-52605833-6" at bounding box center [437, 131] width 170 height 13
paste input "114737-3"
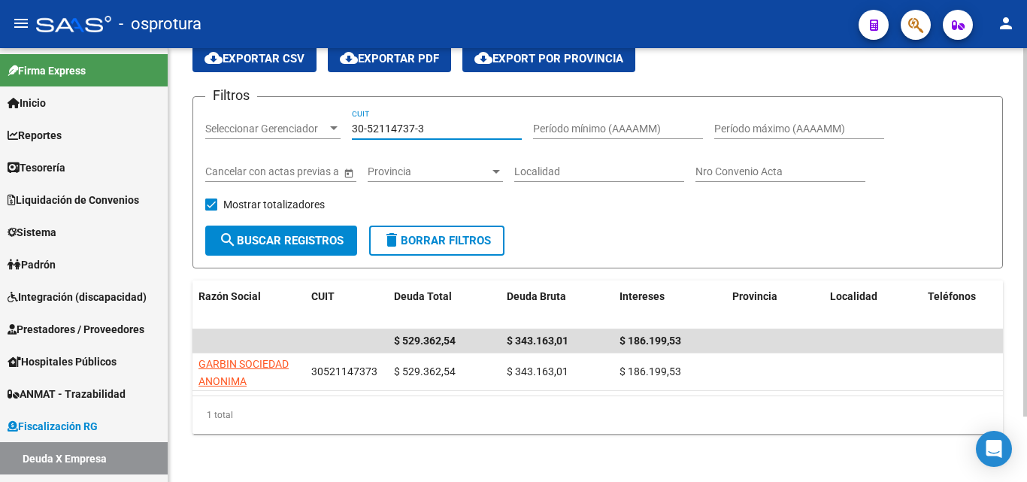
scroll to position [77, 0]
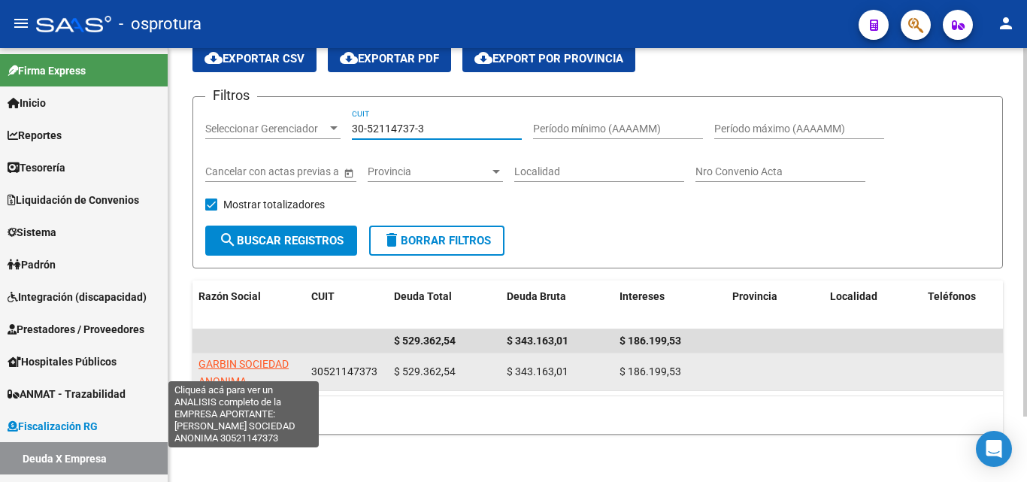
type input "30-52114737-3"
click at [264, 358] on span "GARBIN SOCIEDAD ANONIMA" at bounding box center [243, 372] width 90 height 29
type textarea "30521147373"
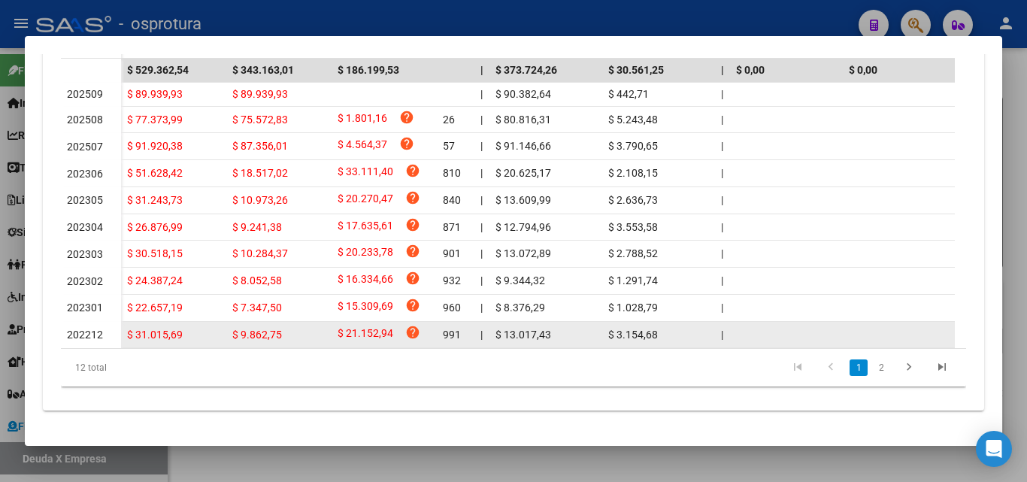
scroll to position [546, 0]
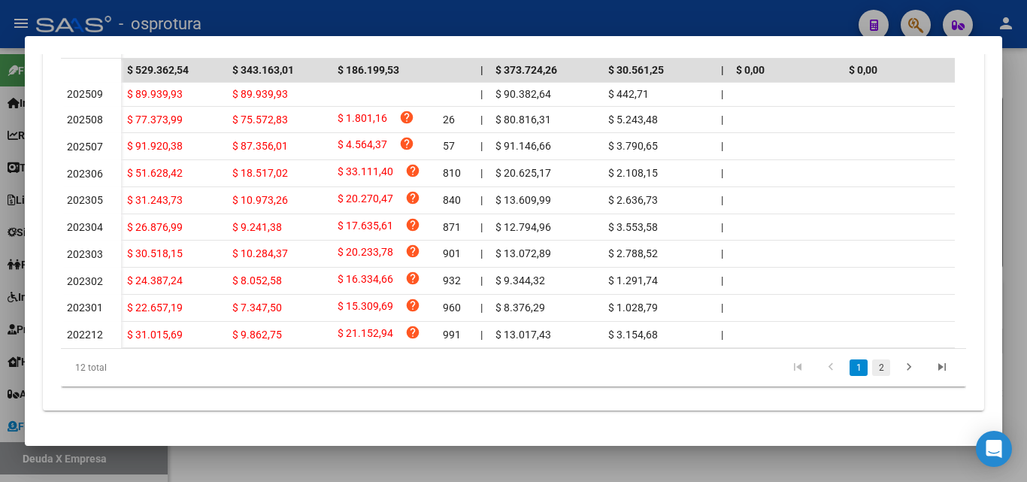
click at [872, 367] on link "2" at bounding box center [881, 367] width 18 height 17
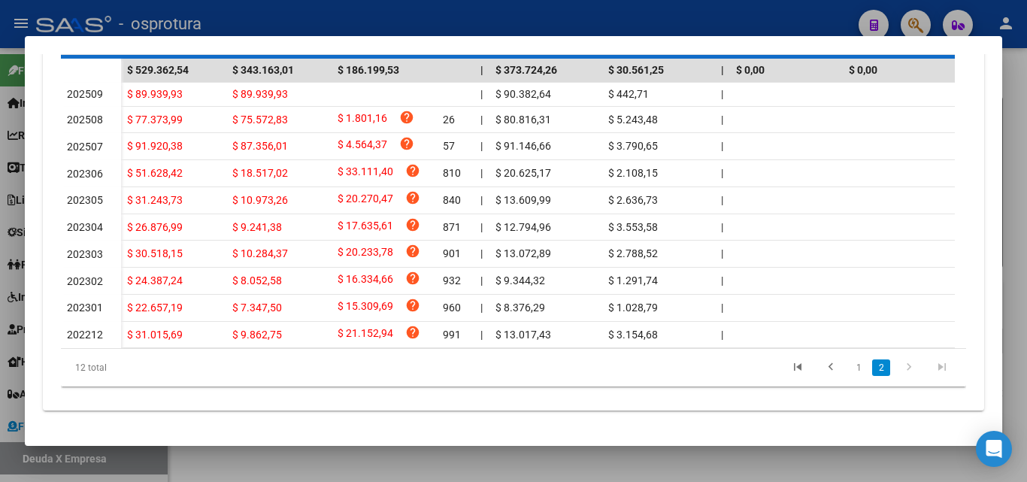
scroll to position [329, 0]
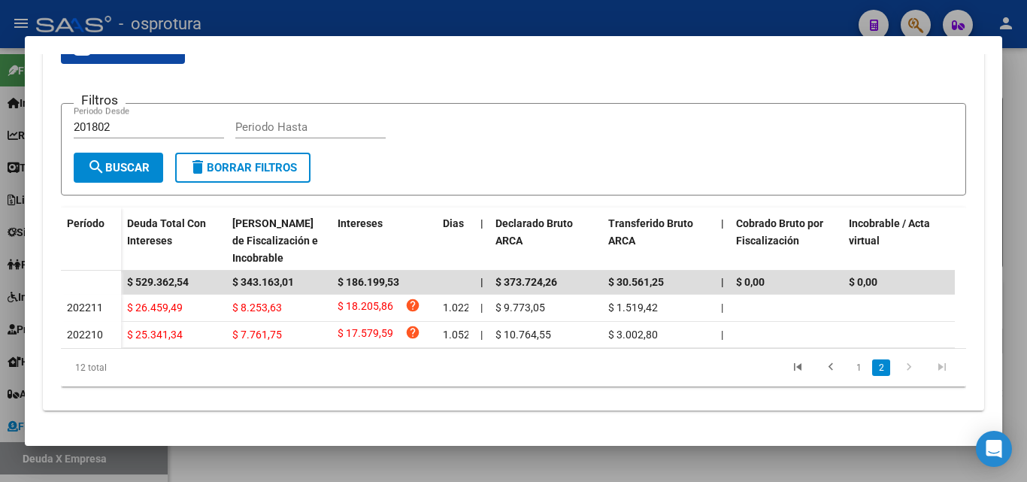
click at [850, 369] on link "1" at bounding box center [859, 367] width 18 height 17
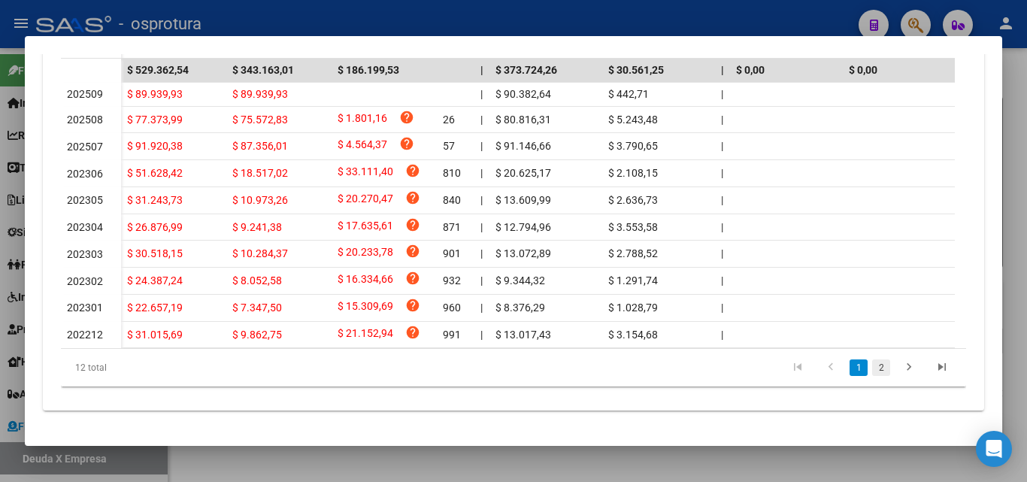
click at [872, 369] on link "2" at bounding box center [881, 367] width 18 height 17
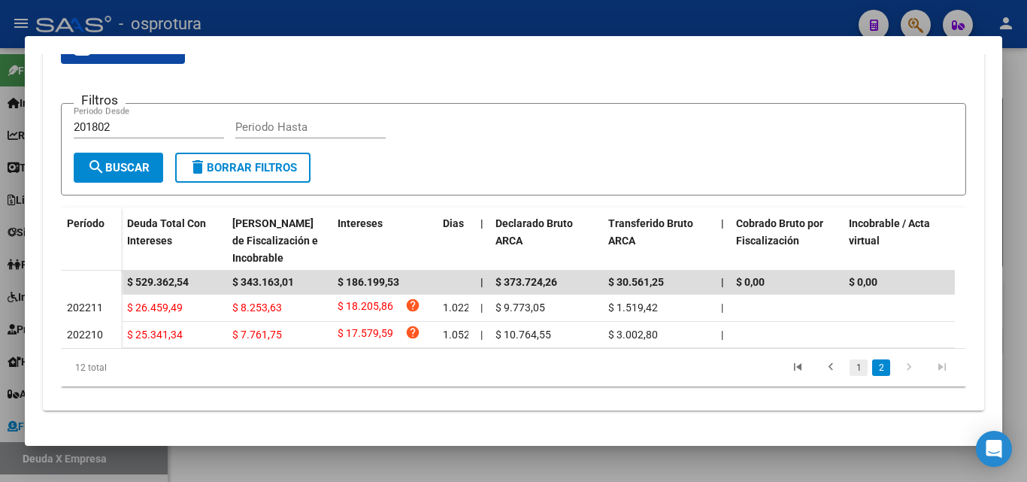
click at [850, 369] on link "1" at bounding box center [859, 367] width 18 height 17
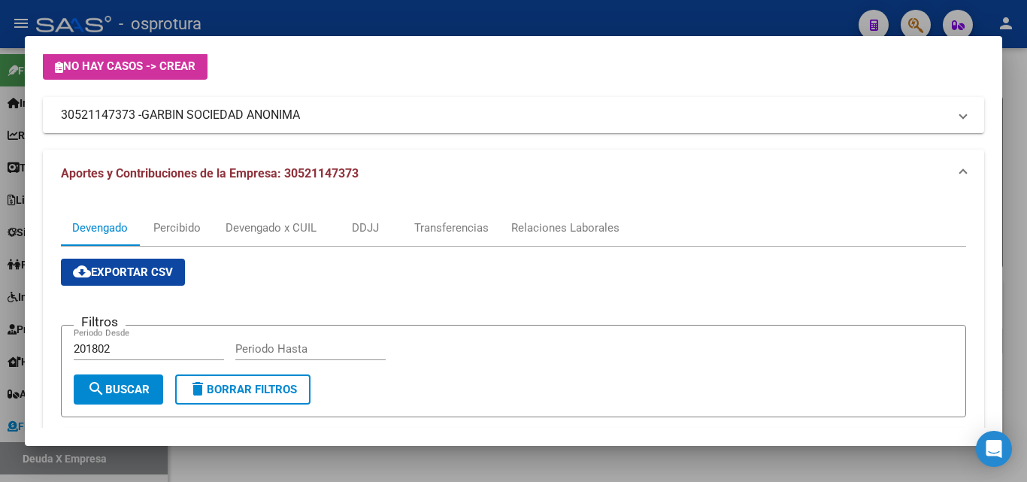
scroll to position [0, 0]
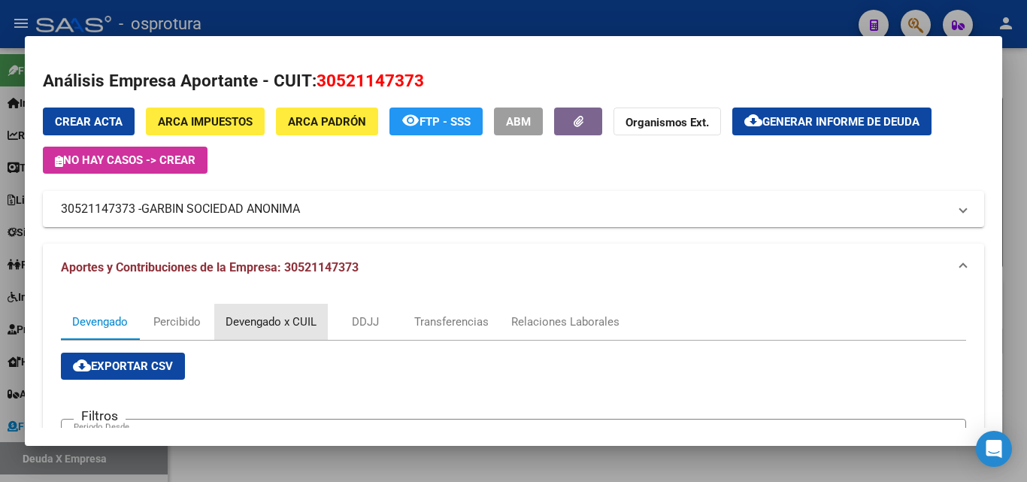
click at [273, 331] on div "Devengado x CUIL" at bounding box center [271, 322] width 114 height 36
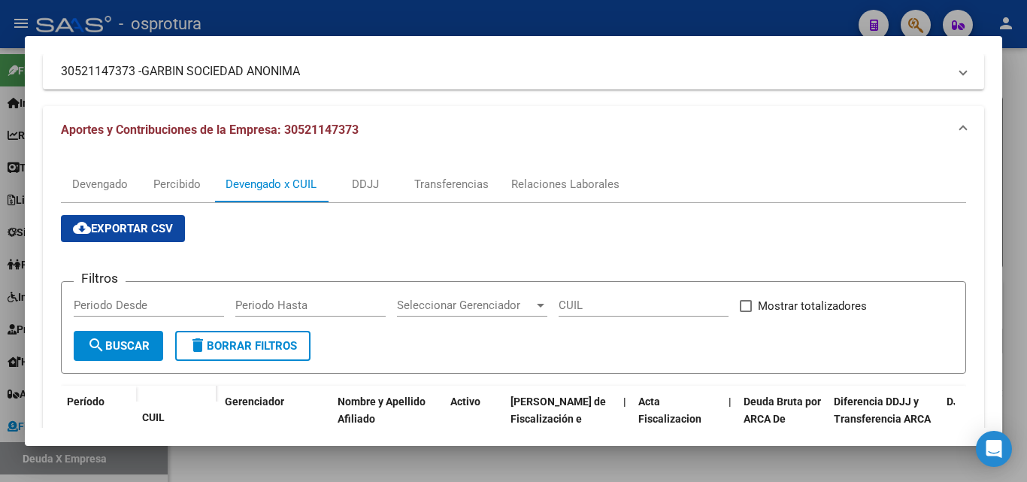
scroll to position [16, 0]
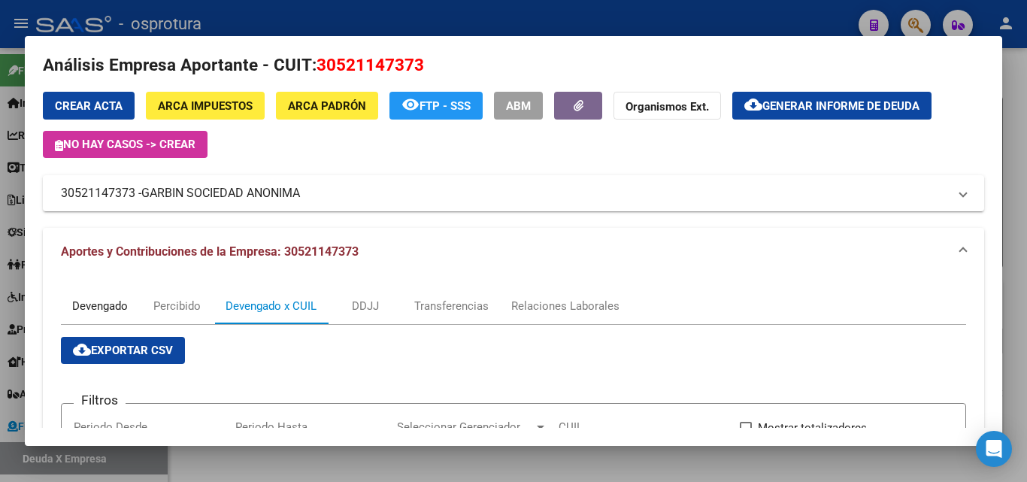
click at [111, 308] on div "Devengado" at bounding box center [100, 306] width 56 height 17
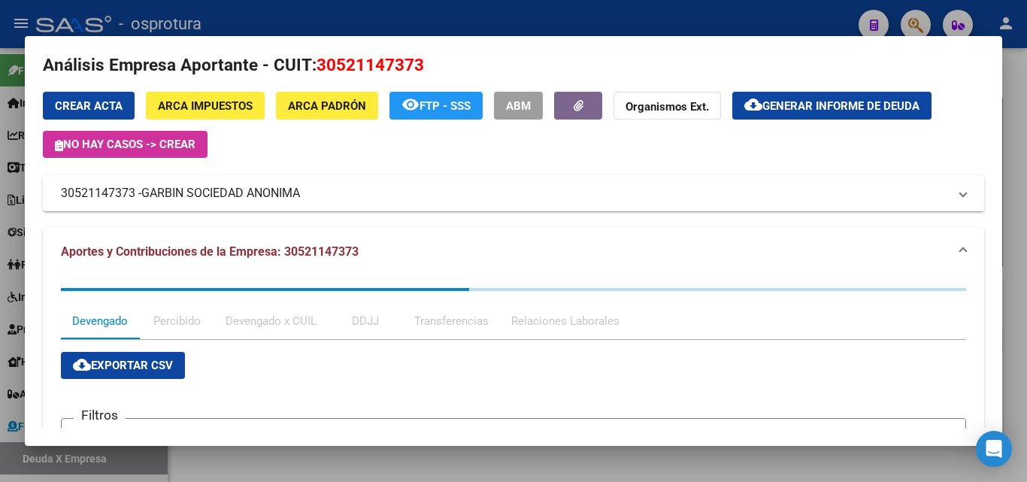
scroll to position [0, 0]
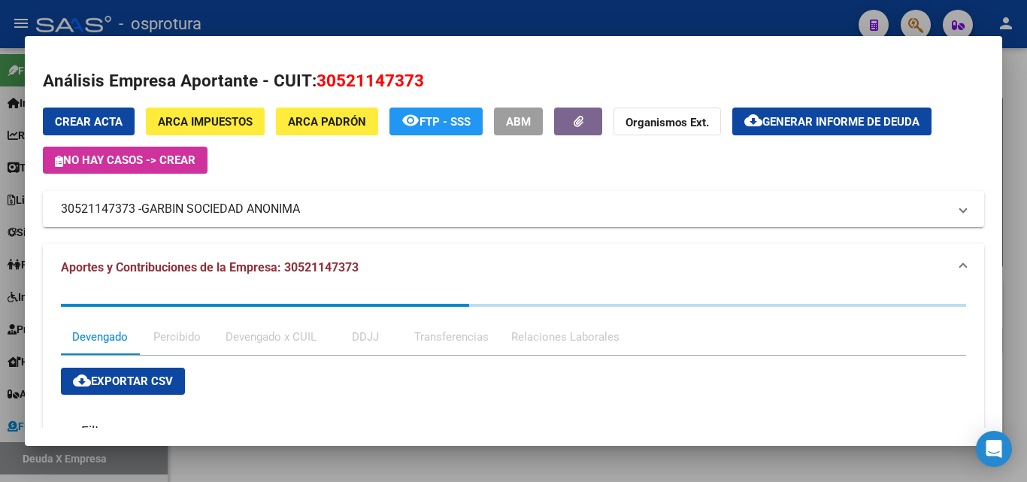
click at [868, 123] on span "Generar informe de deuda" at bounding box center [840, 122] width 157 height 14
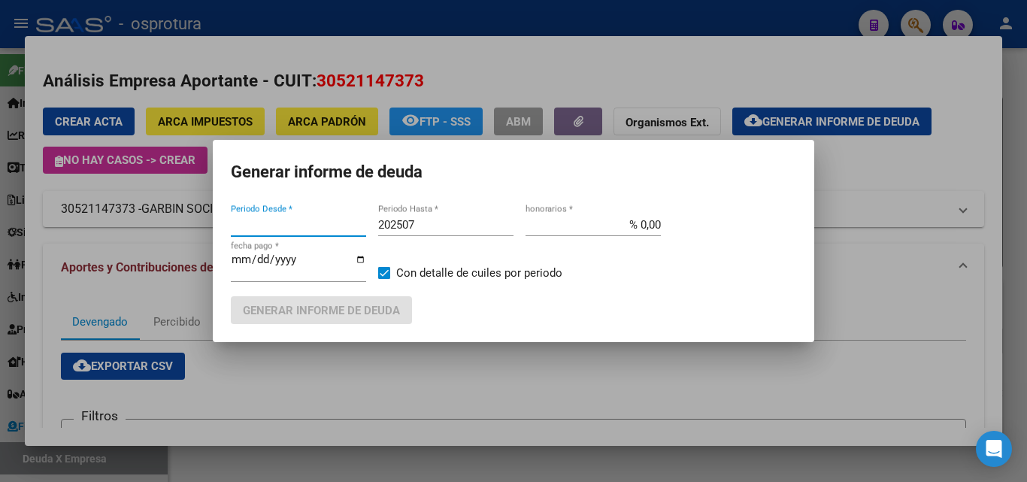
type input "201802"
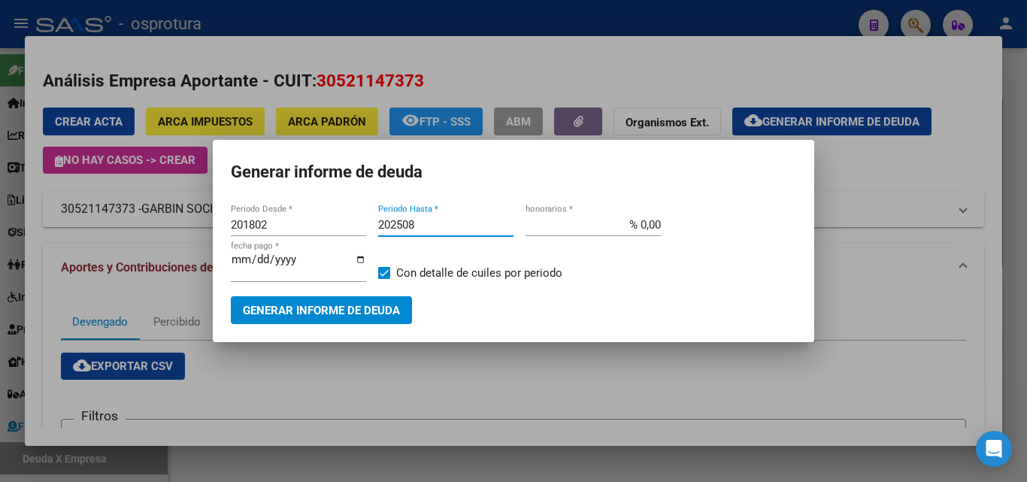
click at [464, 221] on input "202508" at bounding box center [445, 225] width 135 height 14
type input "202508"
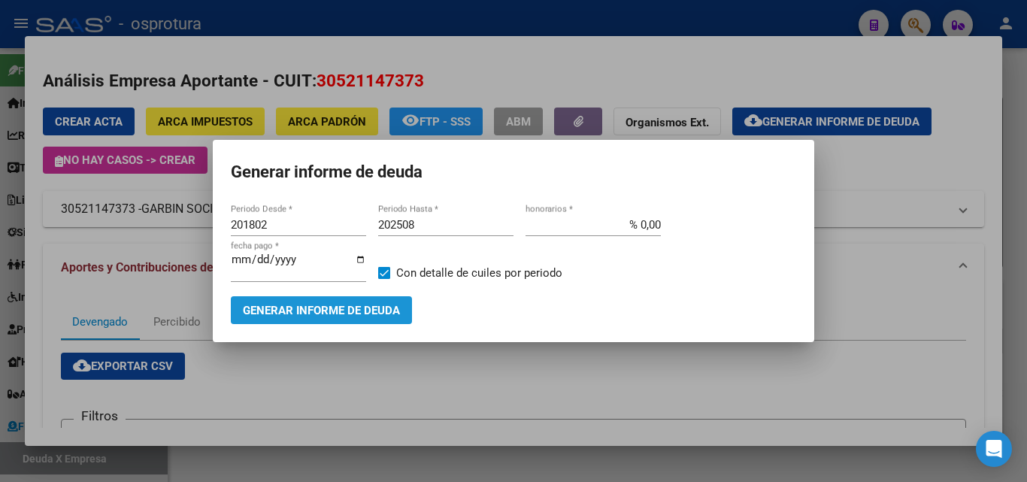
click at [353, 308] on span "Generar informe de deuda" at bounding box center [321, 311] width 157 height 14
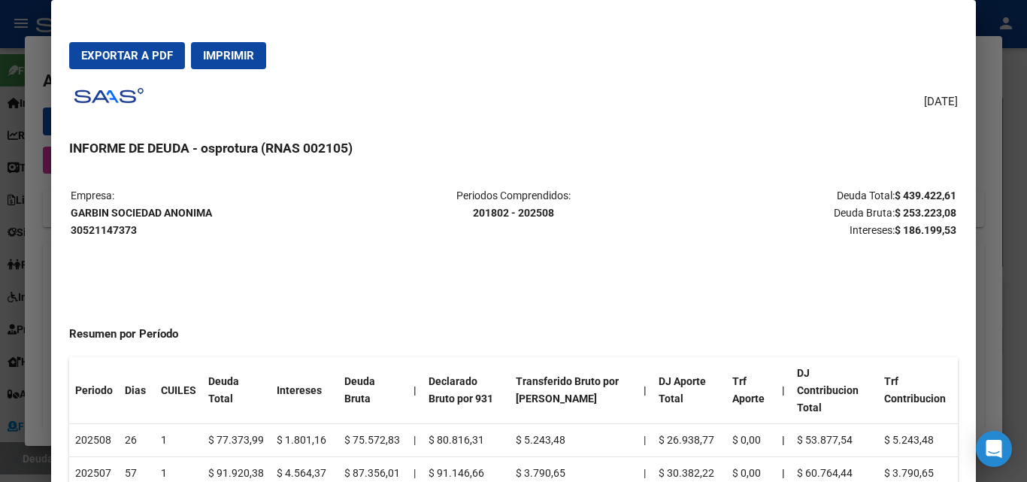
click at [126, 50] on span "Exportar a PDF" at bounding box center [127, 56] width 92 height 14
drag, startPoint x: 217, startPoint y: 210, endPoint x: 74, endPoint y: 210, distance: 142.1
click at [74, 210] on p "Empresa: GARBIN SOCIEDAD ANONIMA 30521147373" at bounding box center [218, 212] width 294 height 51
copy strong "GARBIN SOCIEDAD ANONIMA"
drag, startPoint x: 891, startPoint y: 211, endPoint x: 943, endPoint y: 211, distance: 52.6
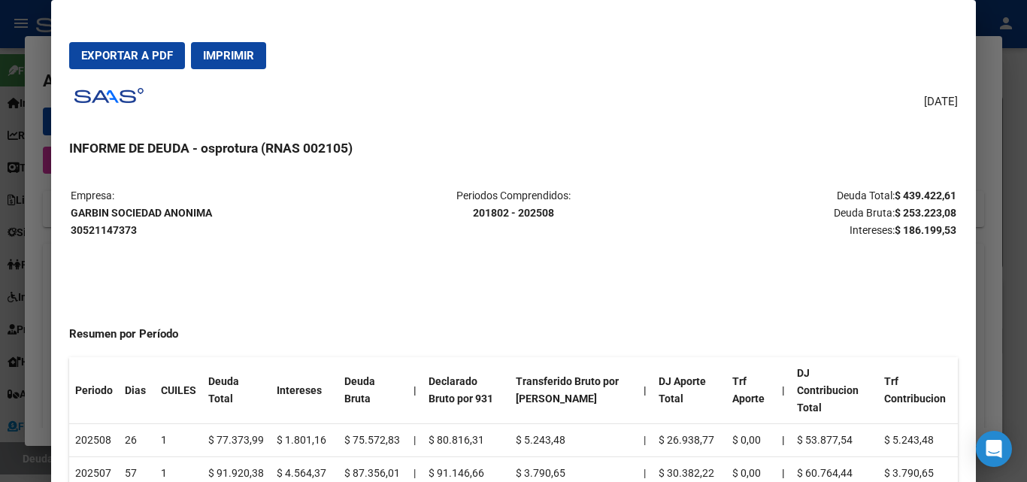
click at [943, 211] on strong "$ 253.223,08" at bounding box center [926, 213] width 62 height 12
copy strong "253.223,08"
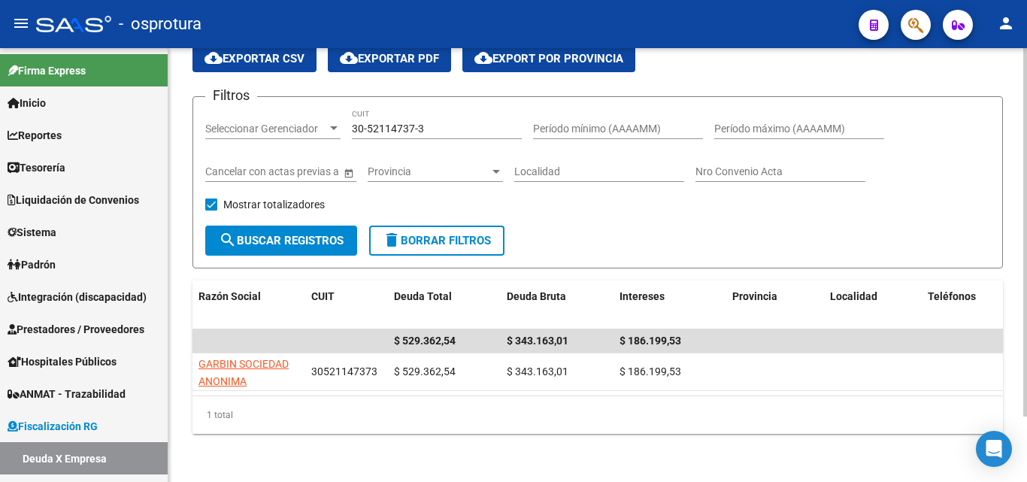
click at [456, 123] on input "30-52114737-3" at bounding box center [437, 129] width 170 height 13
paste input "3-70792504-9"
type input "33-70792504-9"
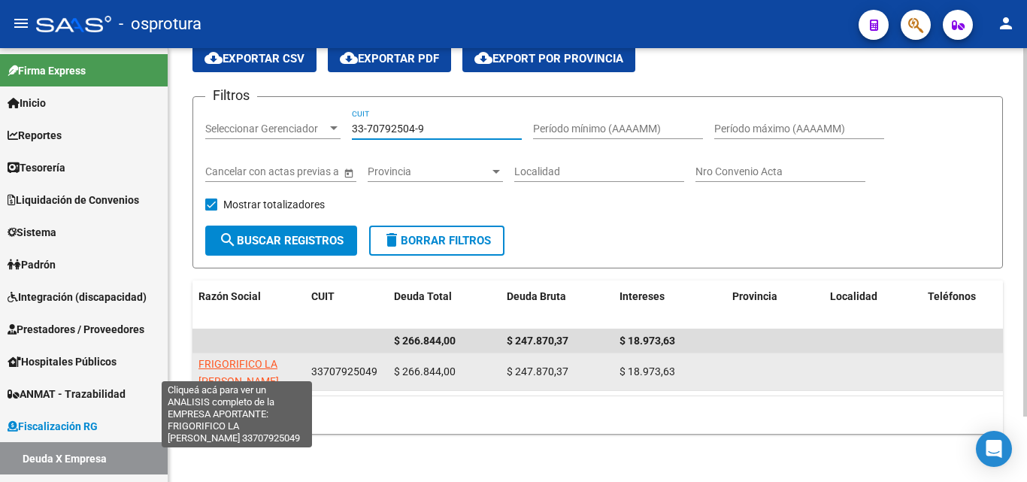
click at [253, 358] on span "FRIGORIFICO LA TABLADA S A" at bounding box center [238, 372] width 80 height 29
type textarea "33707925049"
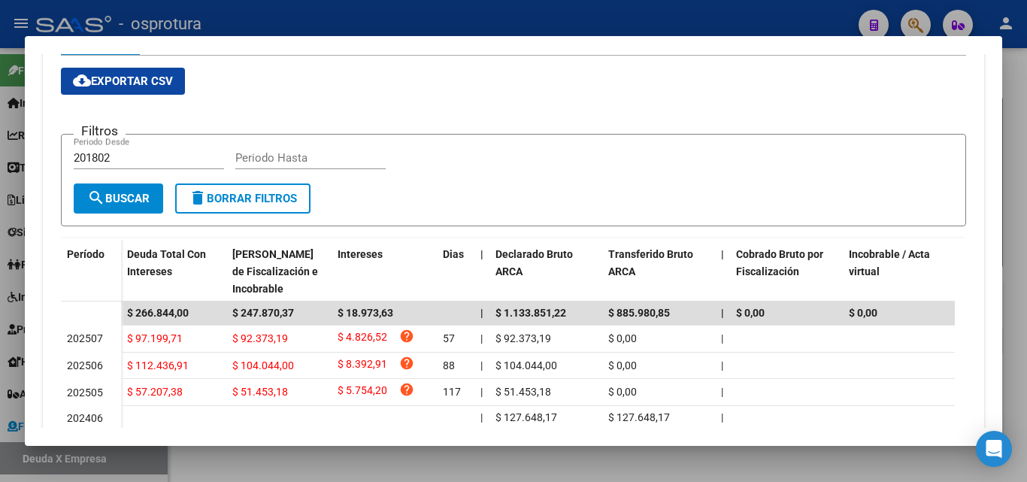
scroll to position [226, 0]
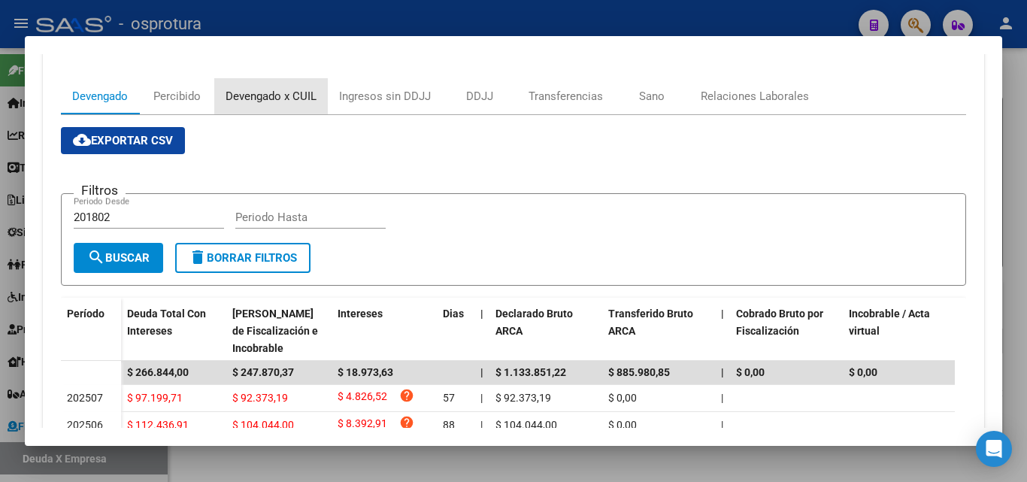
click at [283, 98] on div "Devengado x CUIL" at bounding box center [271, 96] width 91 height 17
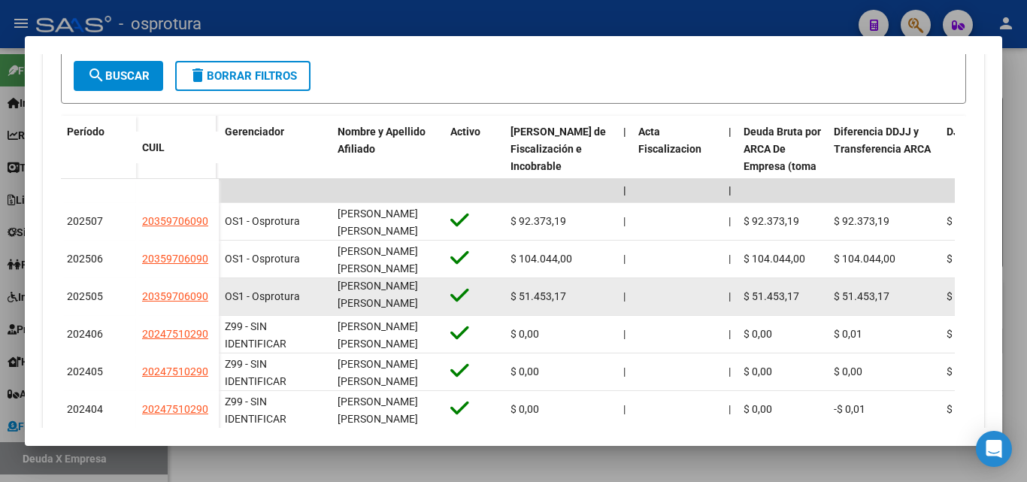
scroll to position [0, 0]
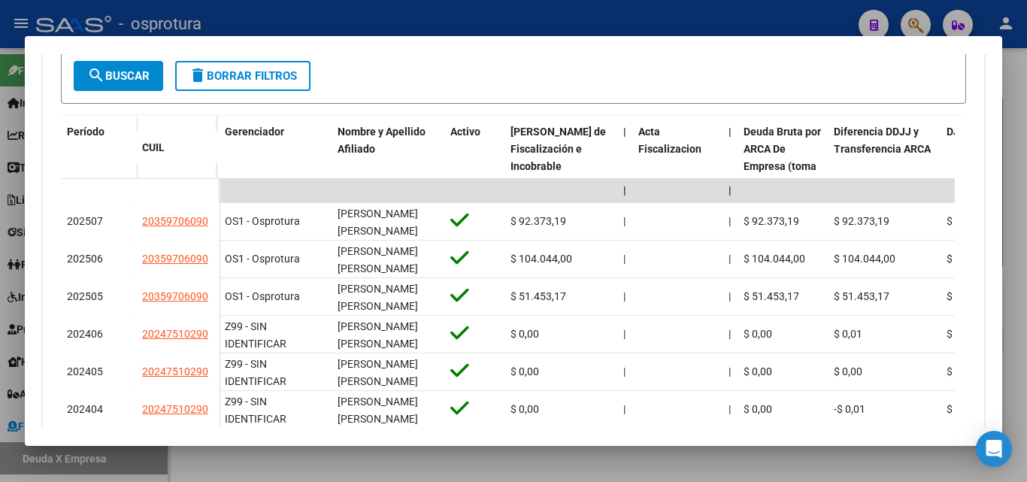
drag, startPoint x: 373, startPoint y: 307, endPoint x: 41, endPoint y: 217, distance: 344.3
click at [41, 217] on mat-dialog-content "Análisis Empresa Aportante - CUIT: 33707925049 Crear Acta ARCA Impuestos ARCA P…" at bounding box center [513, 241] width 977 height 374
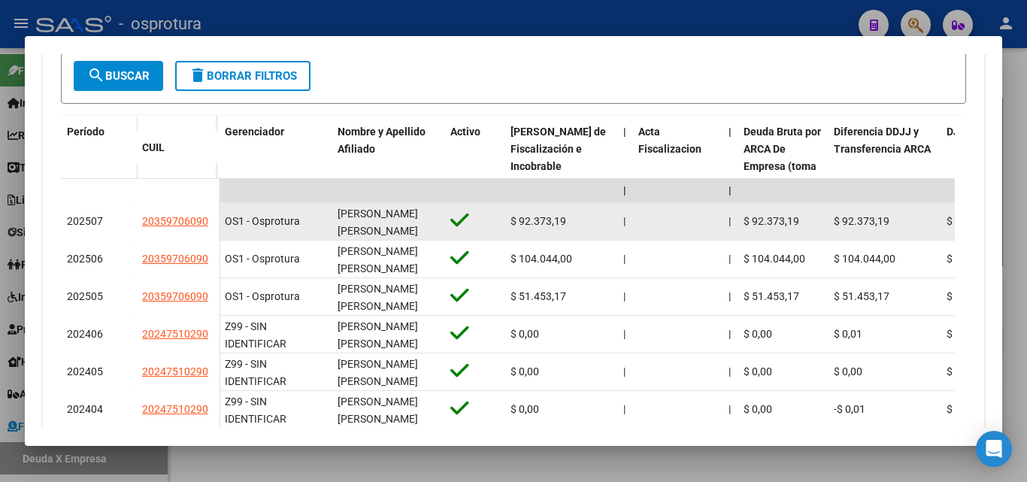
click at [386, 226] on div "RUEDA EDGARDO RAMON" at bounding box center [388, 221] width 101 height 32
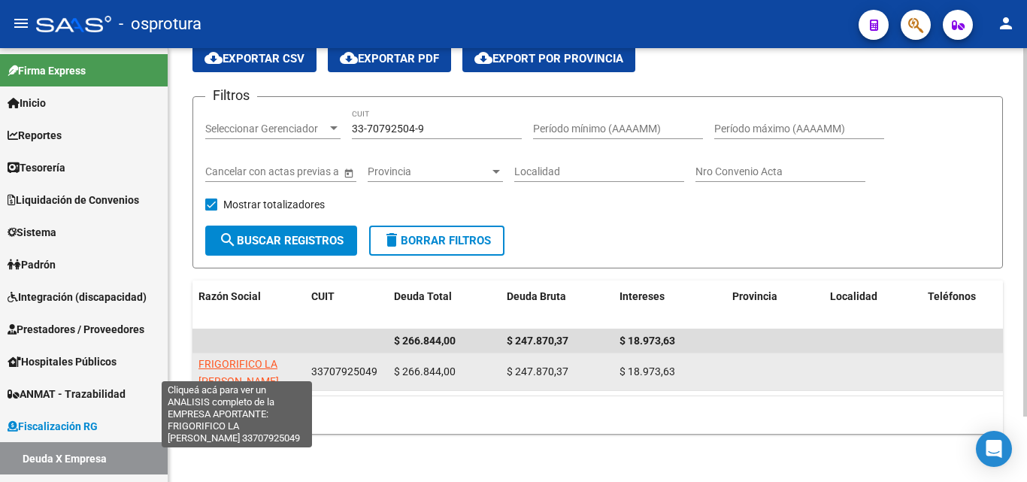
click at [254, 358] on span "FRIGORIFICO LA TABLADA S A" at bounding box center [238, 372] width 80 height 29
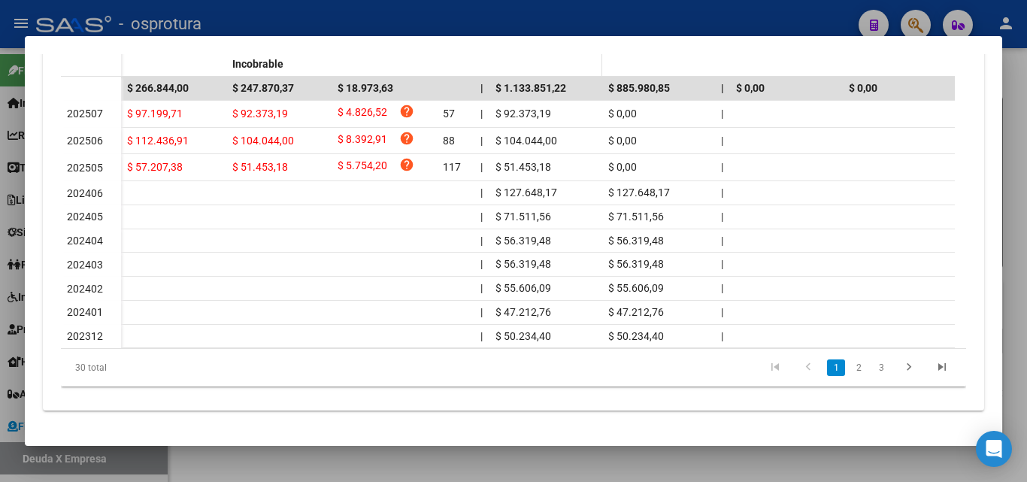
scroll to position [523, 0]
click at [850, 371] on link "2" at bounding box center [859, 367] width 18 height 17
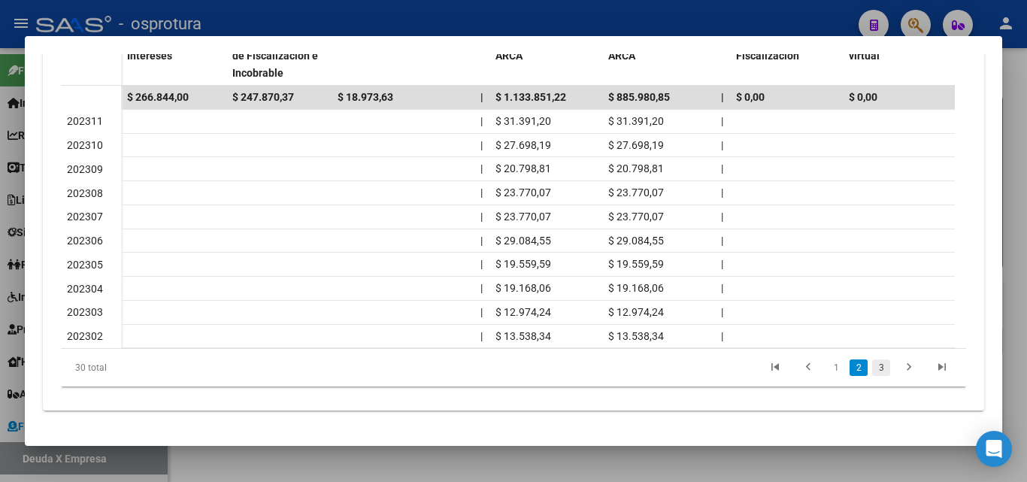
click at [872, 373] on link "3" at bounding box center [881, 367] width 18 height 17
click at [827, 373] on link "1" at bounding box center [836, 367] width 18 height 17
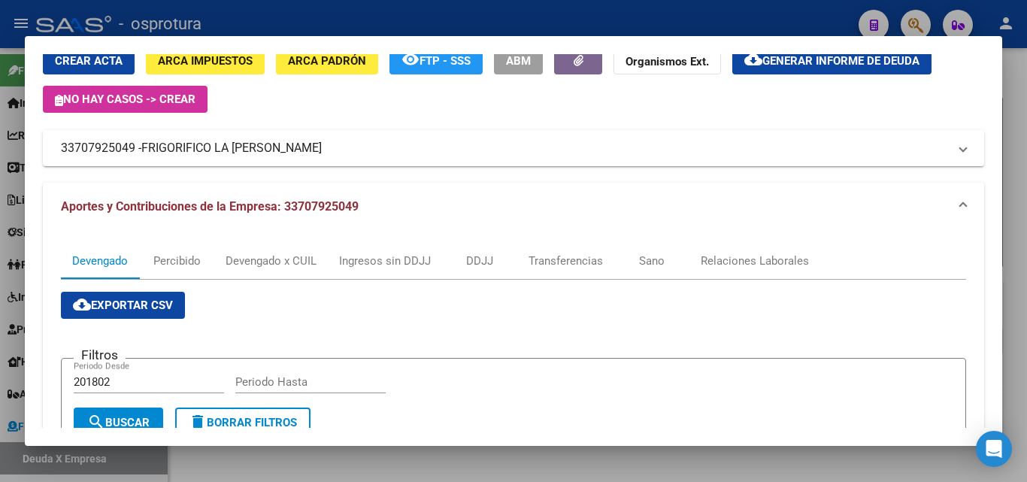
scroll to position [0, 0]
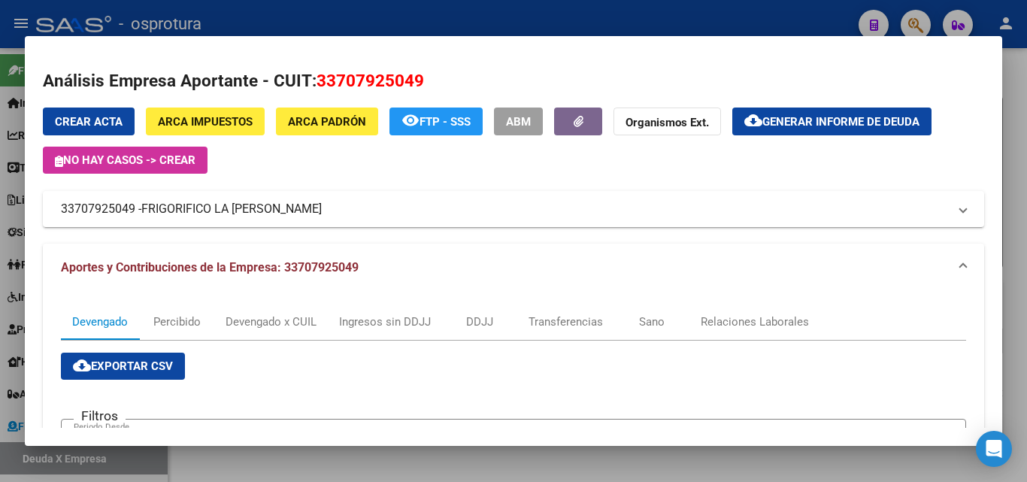
click at [819, 120] on span "Generar informe de deuda" at bounding box center [840, 122] width 157 height 14
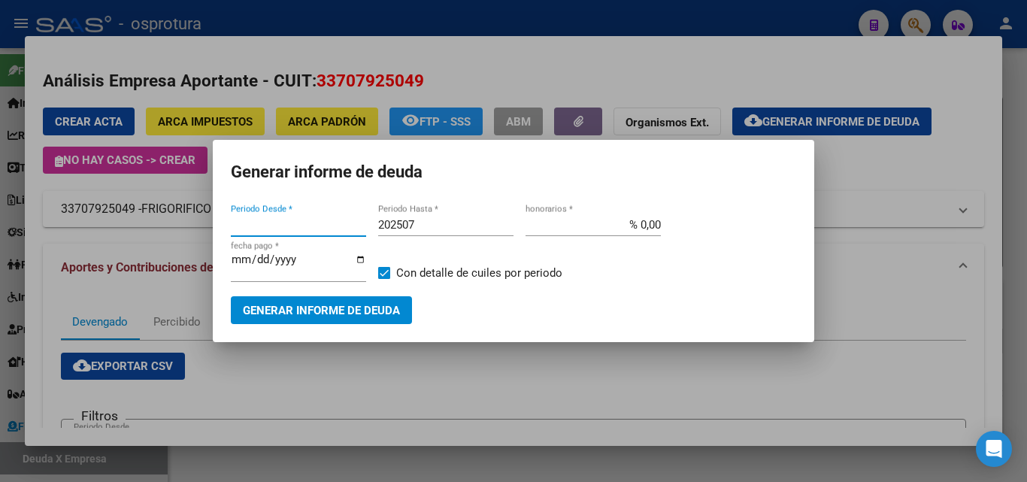
type input "201802"
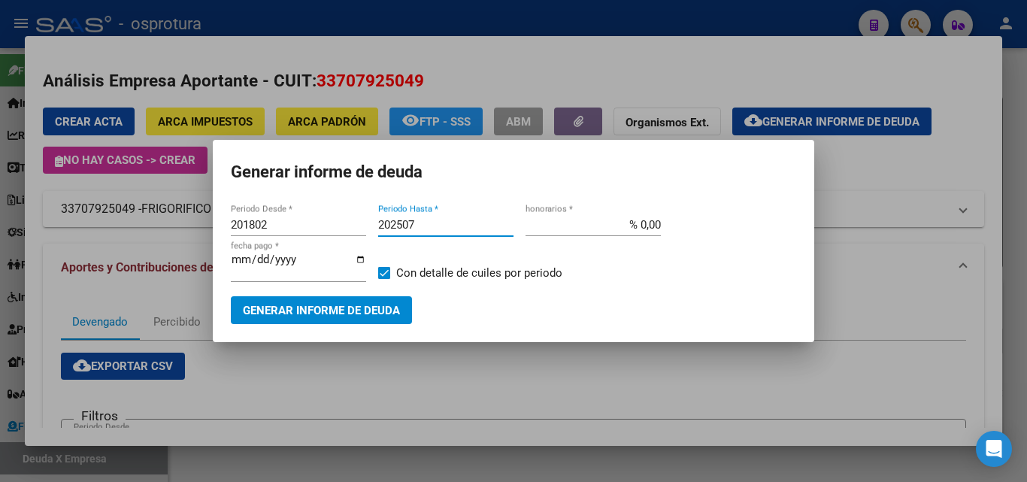
click at [453, 227] on input "202507" at bounding box center [445, 225] width 135 height 14
type input "202508"
click at [288, 315] on span "Generar informe de deuda" at bounding box center [321, 311] width 157 height 14
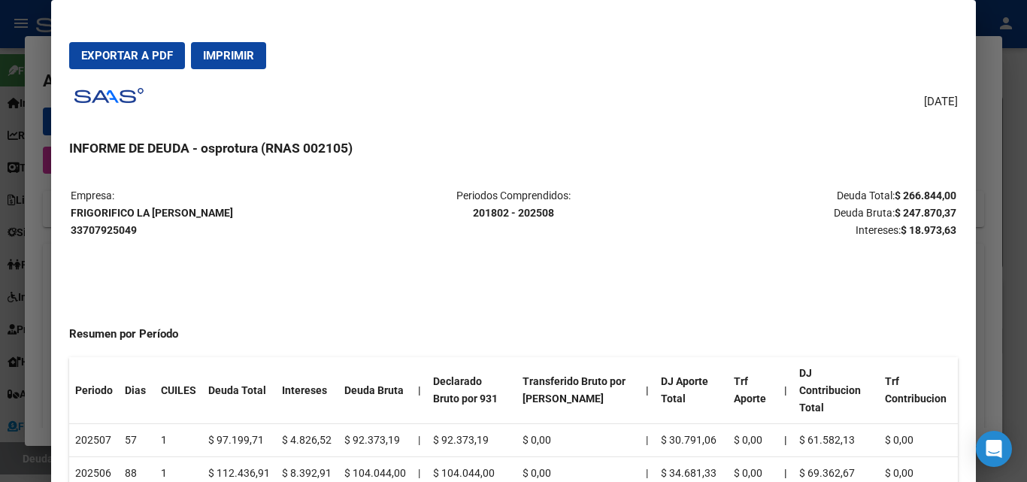
click at [119, 56] on span "Exportar a PDF" at bounding box center [127, 56] width 92 height 14
drag, startPoint x: 74, startPoint y: 208, endPoint x: 216, endPoint y: 211, distance: 142.1
click at [216, 211] on strong "FRIGORIFICO LA TABLADA S A 33707925049" at bounding box center [152, 221] width 162 height 29
copy strong "FRIGORIFICO LA TABLADA S A"
drag, startPoint x: 892, startPoint y: 210, endPoint x: 942, endPoint y: 210, distance: 50.4
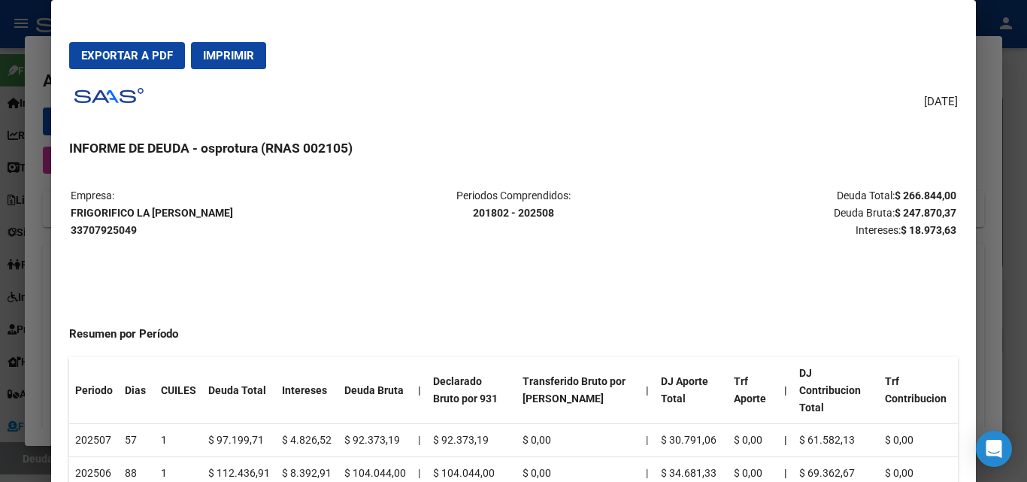
click at [942, 210] on strong "$ 247.870,37" at bounding box center [926, 213] width 62 height 12
copy strong "247.870,37"
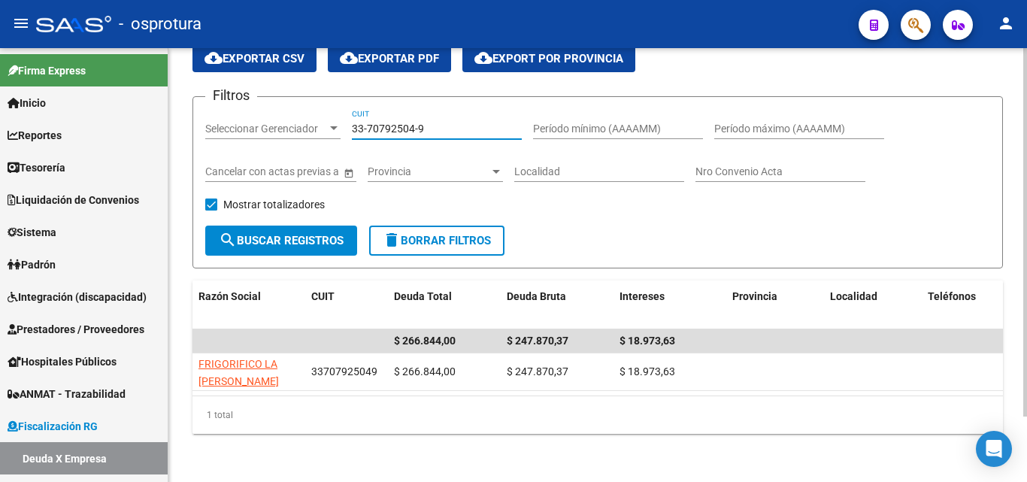
click at [438, 123] on input "33-70792504-9" at bounding box center [437, 129] width 170 height 13
click at [446, 123] on input "33-70792504-9" at bounding box center [437, 129] width 170 height 13
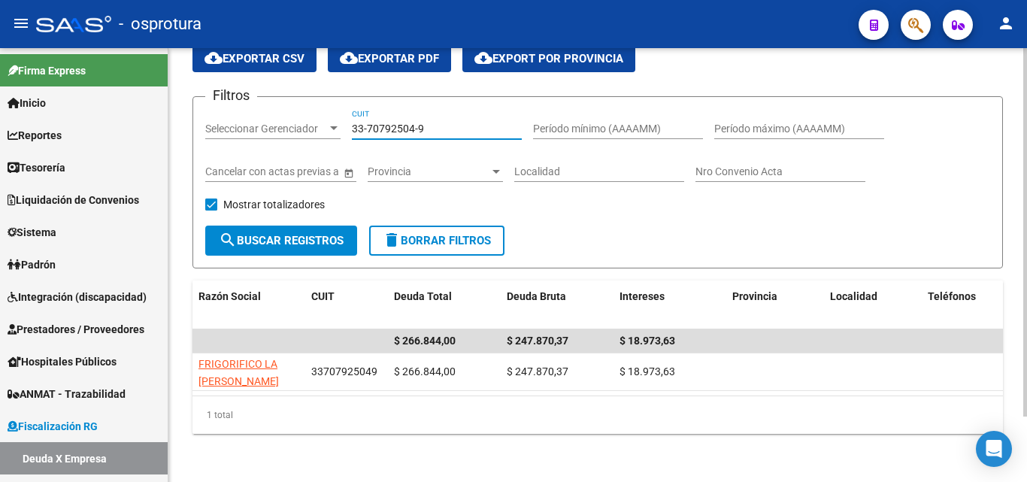
click at [446, 123] on input "33-70792504-9" at bounding box center [437, 129] width 170 height 13
paste input "0-71651200"
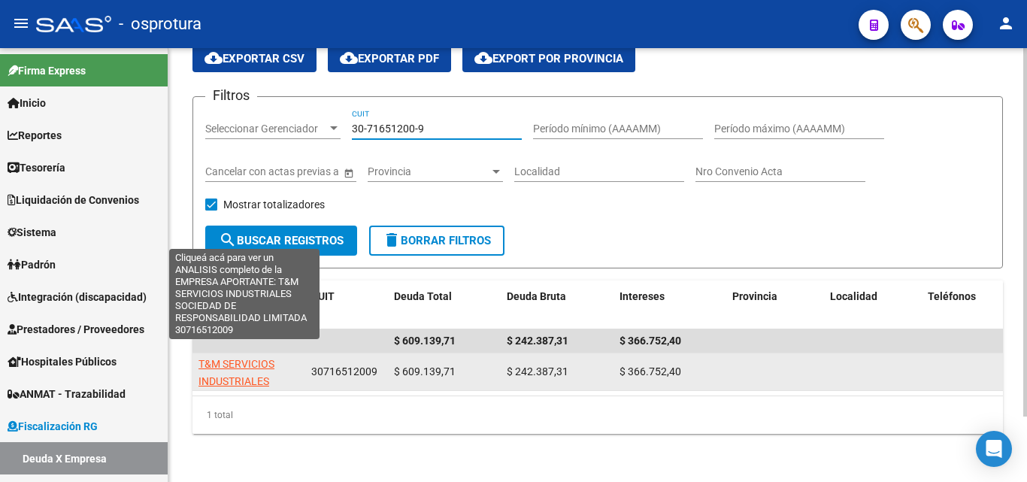
type input "30-71651200-9"
click at [244, 358] on span "T&M SERVICIOS INDUSTRIALES SOCIEDAD DE RESPONSABILIDAD LIMITADA" at bounding box center [244, 398] width 92 height 80
type textarea "30716512009"
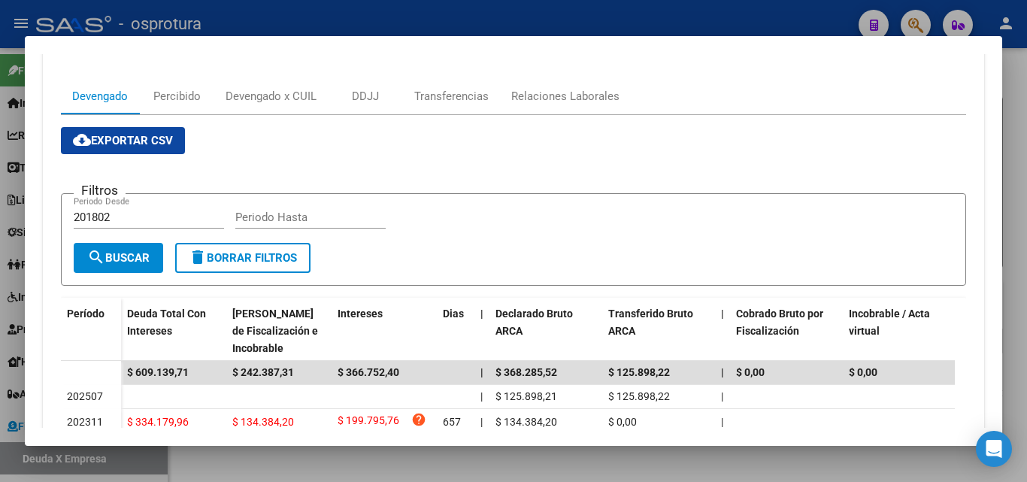
scroll to position [352, 0]
